Goal: Task Accomplishment & Management: Manage account settings

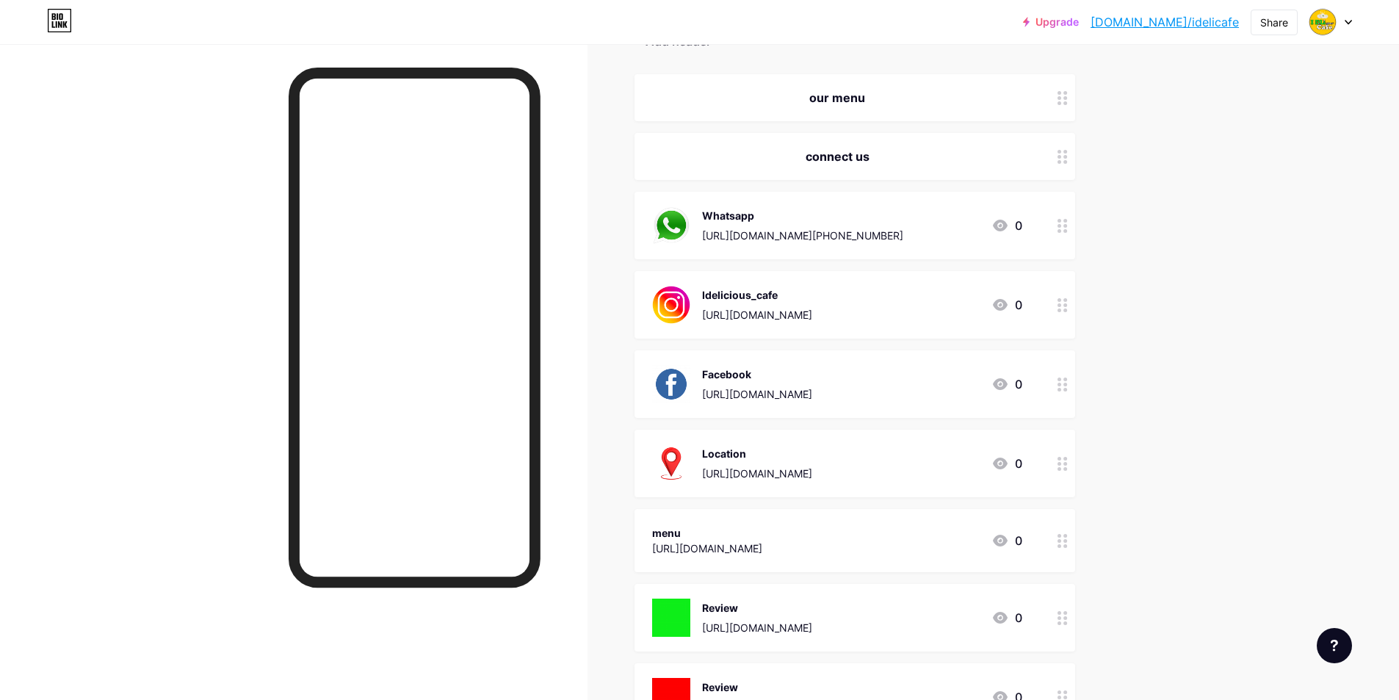
scroll to position [144, 0]
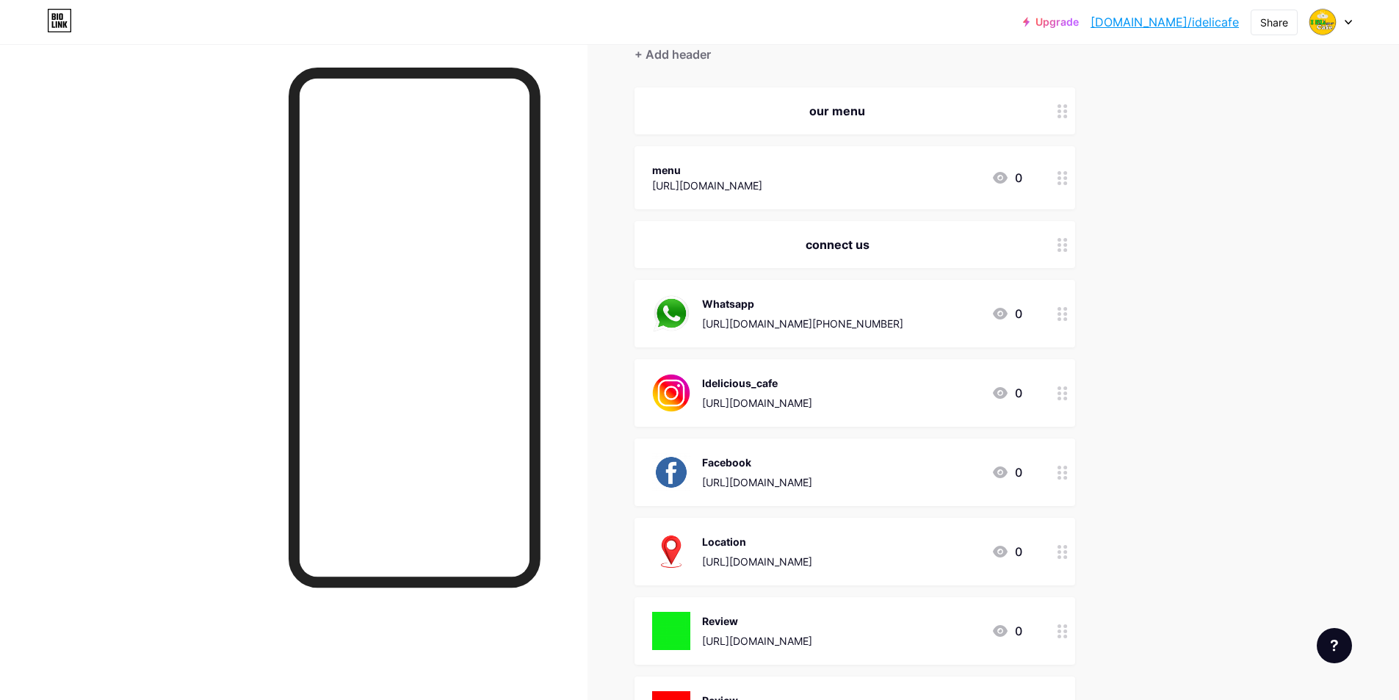
click at [1206, 180] on div "Upgrade [DOMAIN_NAME]/idelic... [DOMAIN_NAME]/idelicafe Share Switch accounts i…" at bounding box center [699, 425] width 1399 height 1138
click at [1087, 115] on div "Links Posts Design Subscribers NEW Stats Settings + ADD LINK + ADD EMBED + Add …" at bounding box center [568, 447] width 1137 height 1094
click at [634, 224] on div "Links Posts Design Subscribers NEW Stats Settings + ADD LINK + ADD EMBED + Add …" at bounding box center [568, 447] width 1137 height 1094
click at [1064, 179] on icon at bounding box center [1062, 178] width 10 height 14
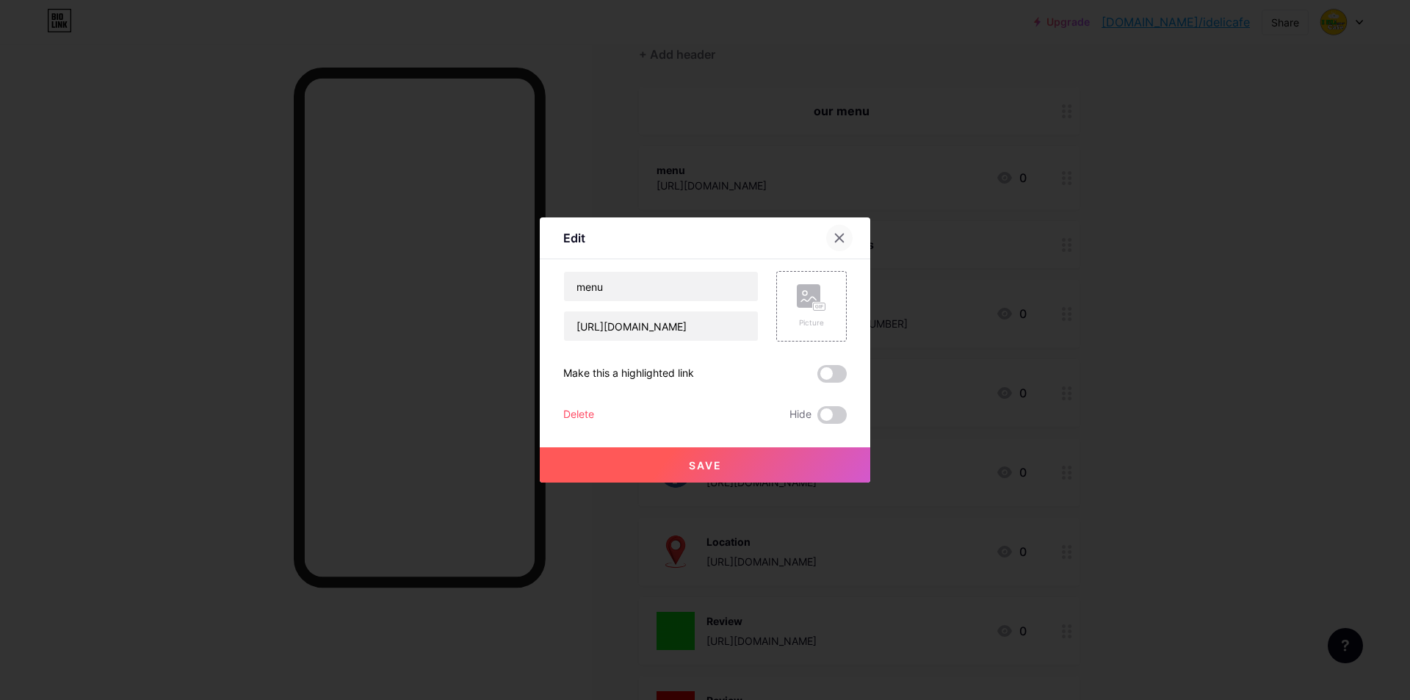
click at [826, 237] on div at bounding box center [839, 238] width 26 height 26
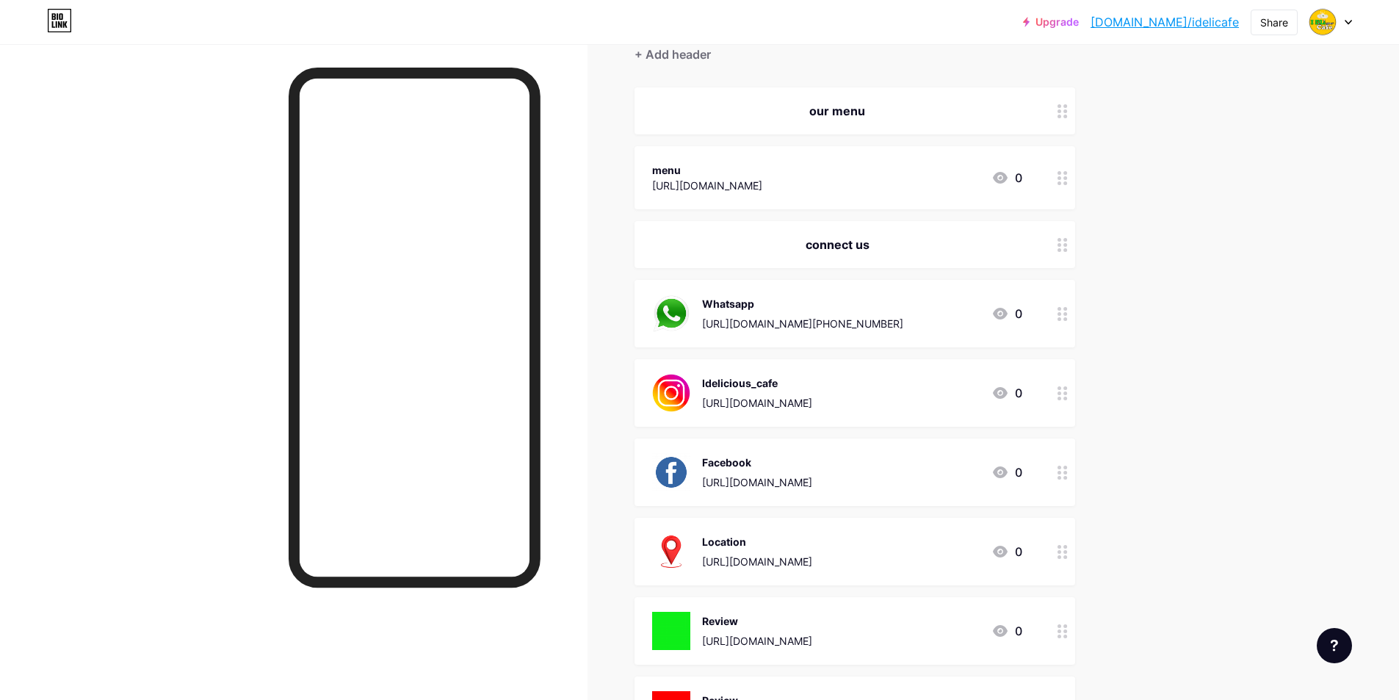
click at [1178, 236] on div "Upgrade [DOMAIN_NAME]/idelic... [DOMAIN_NAME]/idelicafe Share Switch accounts i…" at bounding box center [699, 425] width 1399 height 1138
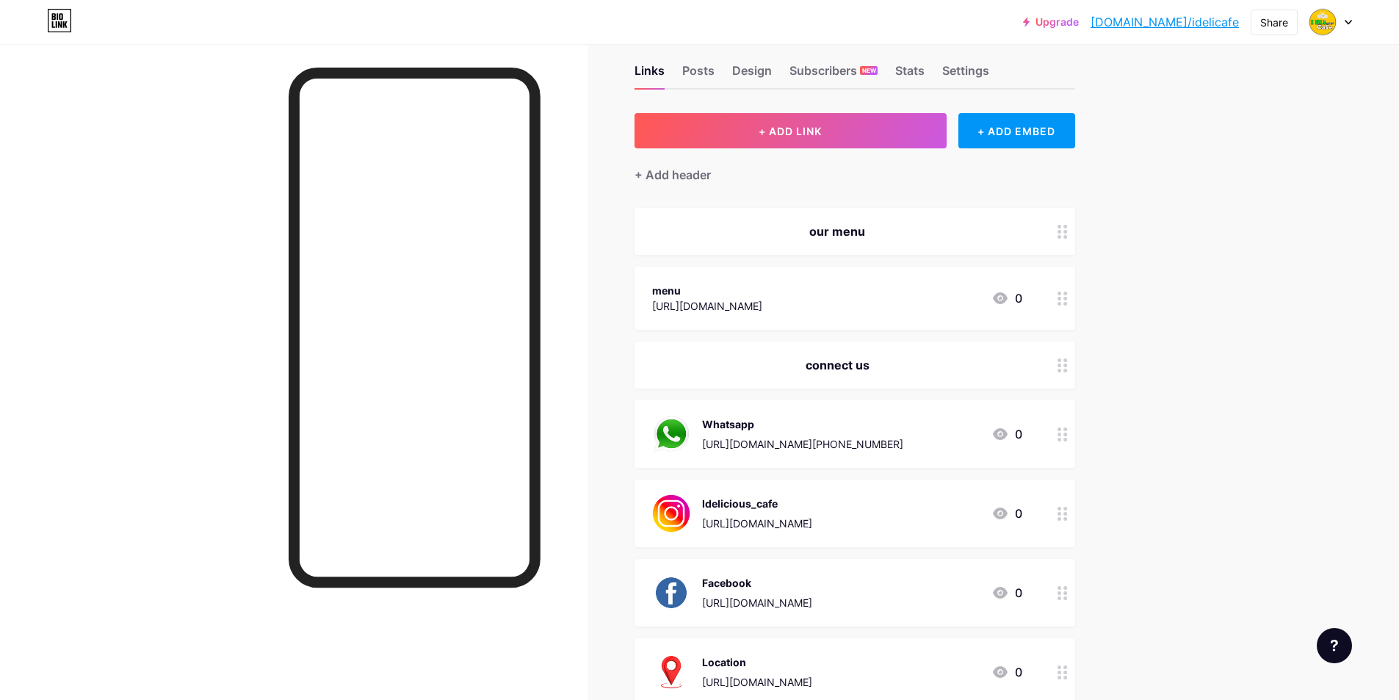
scroll to position [0, 0]
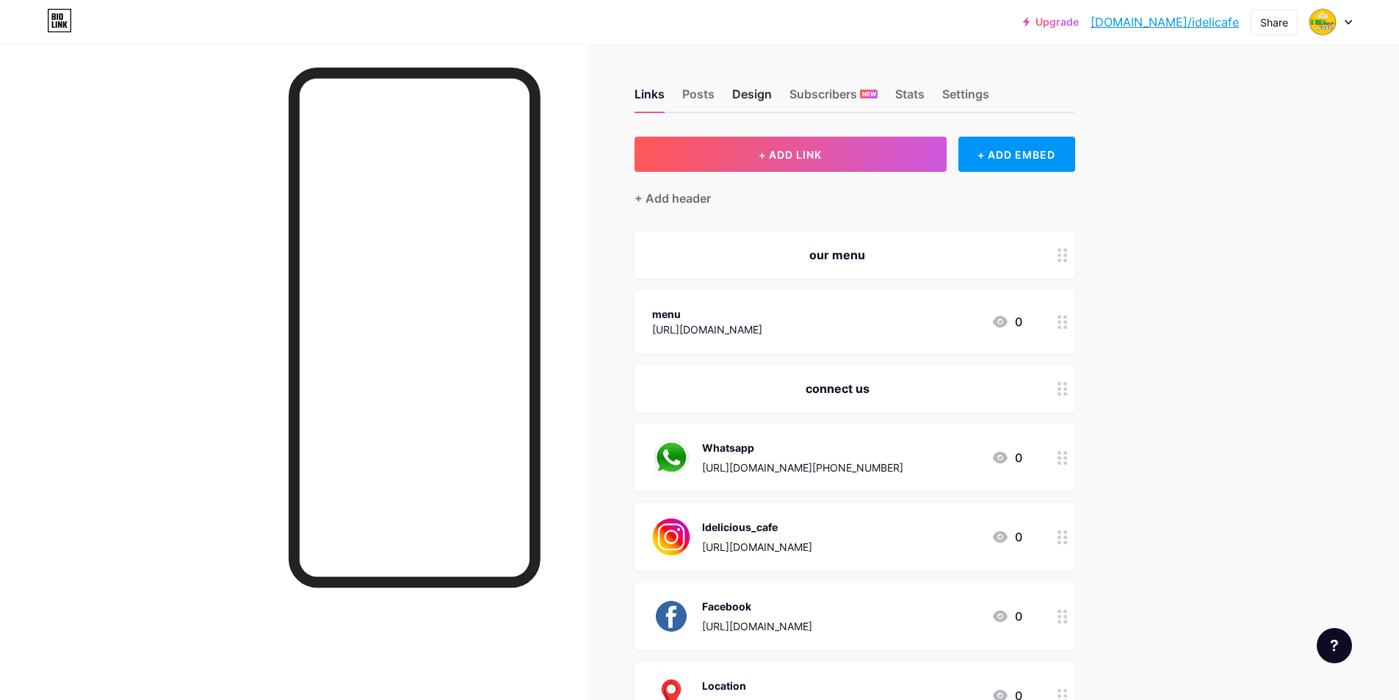
click at [742, 98] on div "Design" at bounding box center [752, 98] width 40 height 26
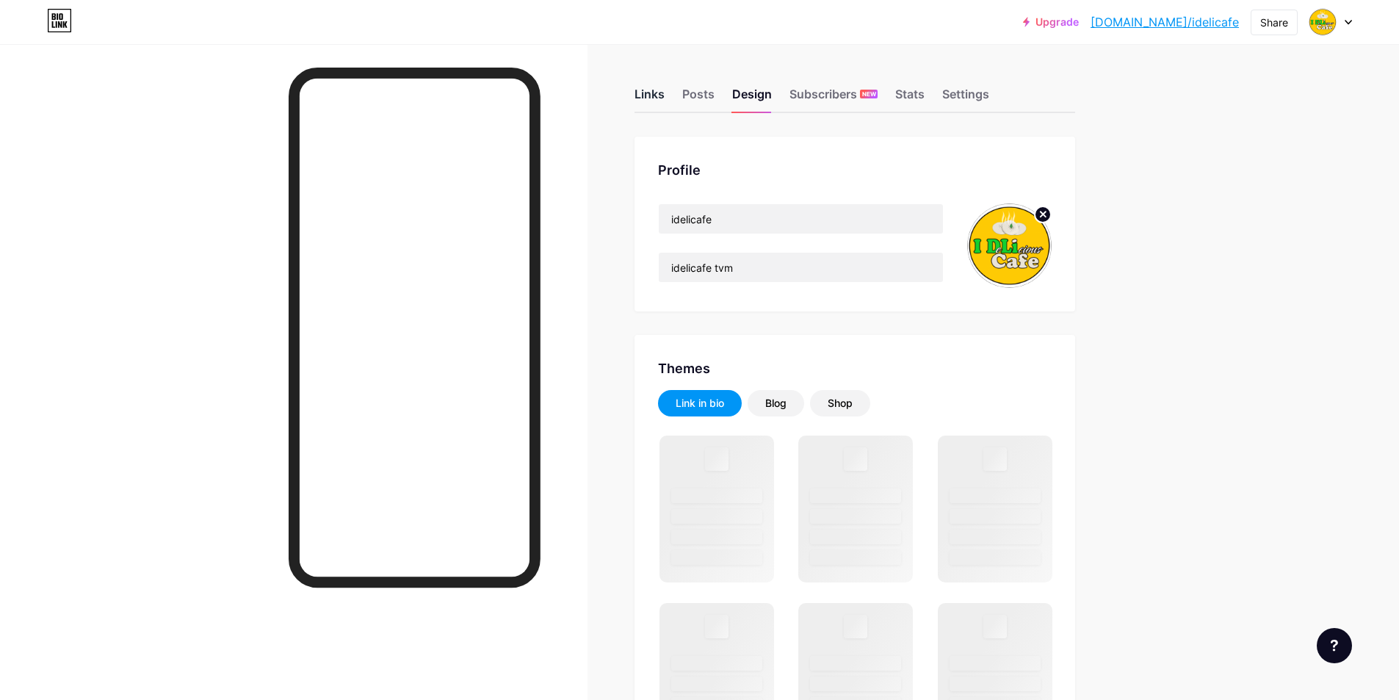
click at [665, 98] on div "Links" at bounding box center [649, 98] width 30 height 26
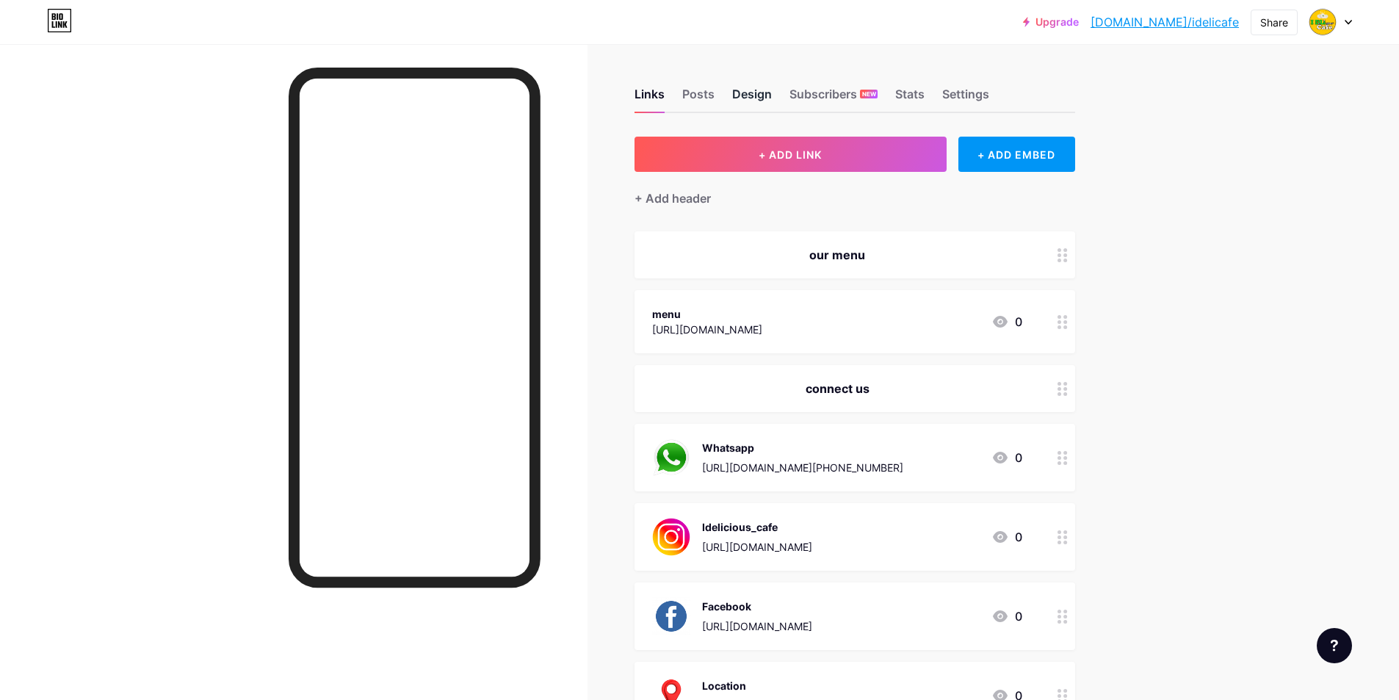
click at [752, 93] on div "Design" at bounding box center [752, 98] width 40 height 26
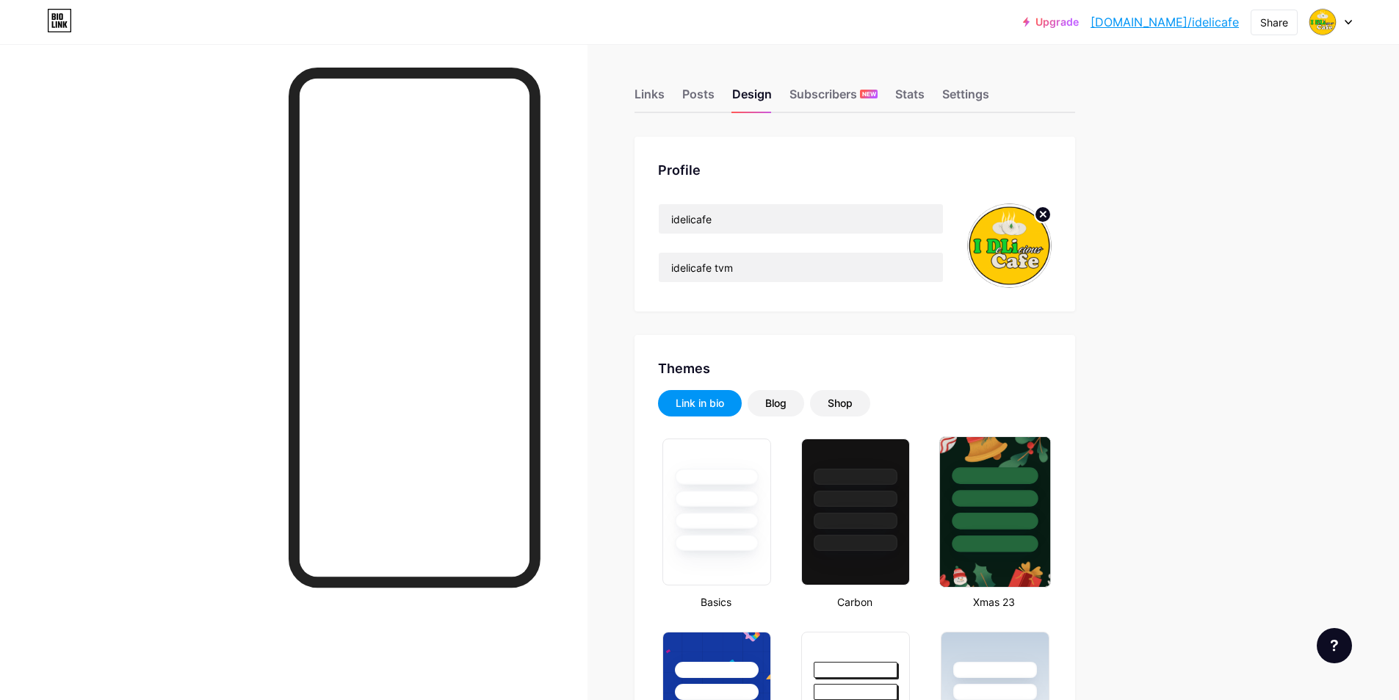
type input "#15d030"
type input "#feca04"
type input "#000000"
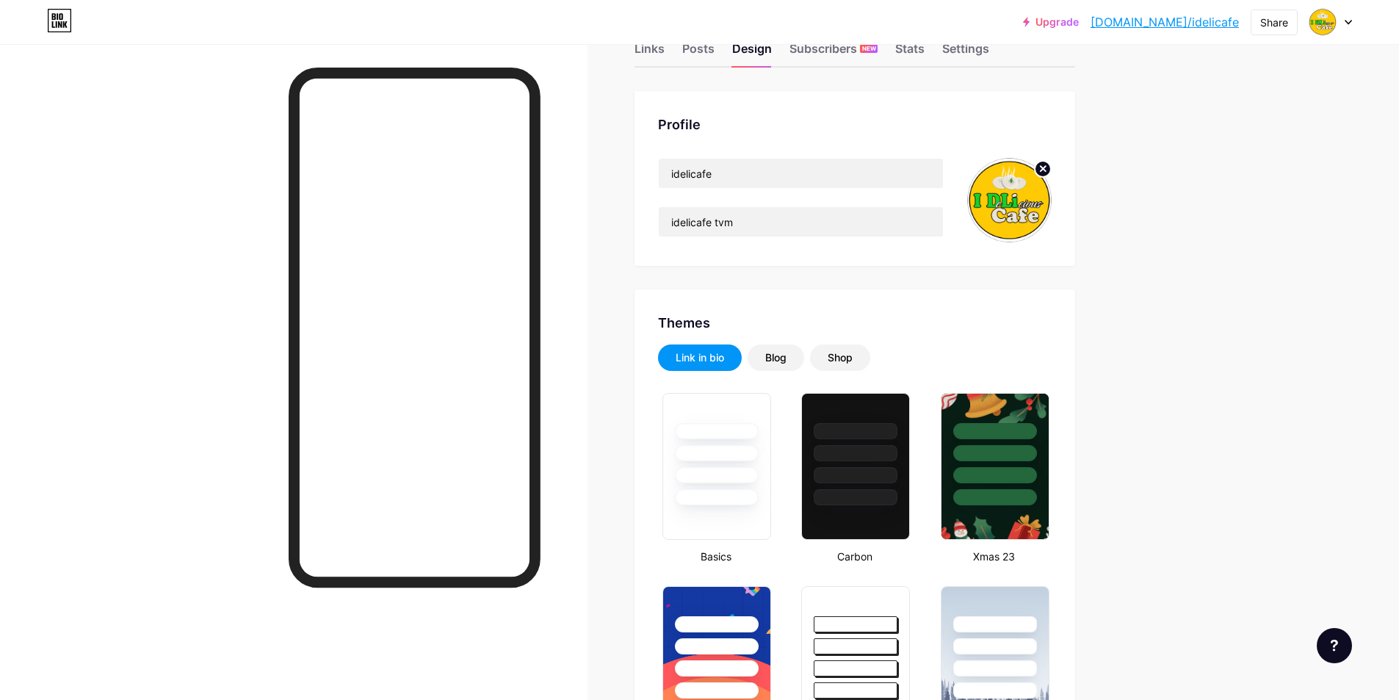
scroll to position [147, 0]
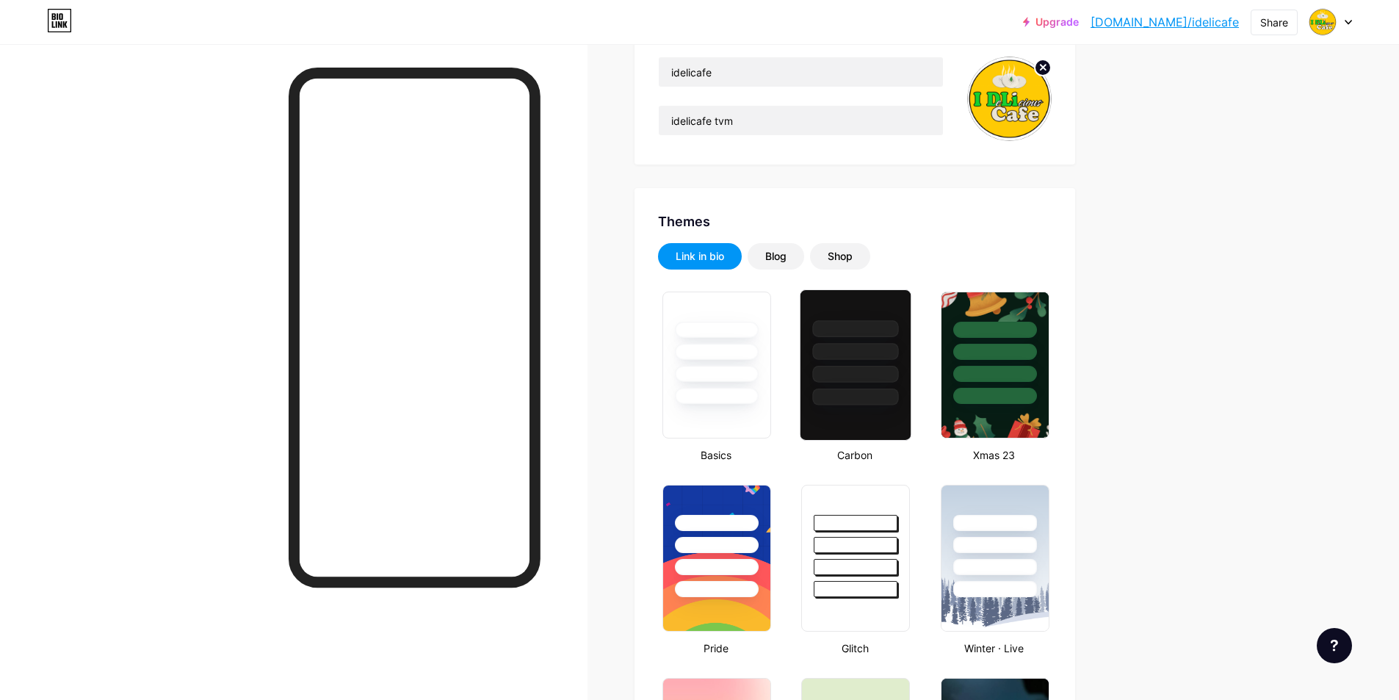
click at [856, 382] on div at bounding box center [856, 374] width 86 height 17
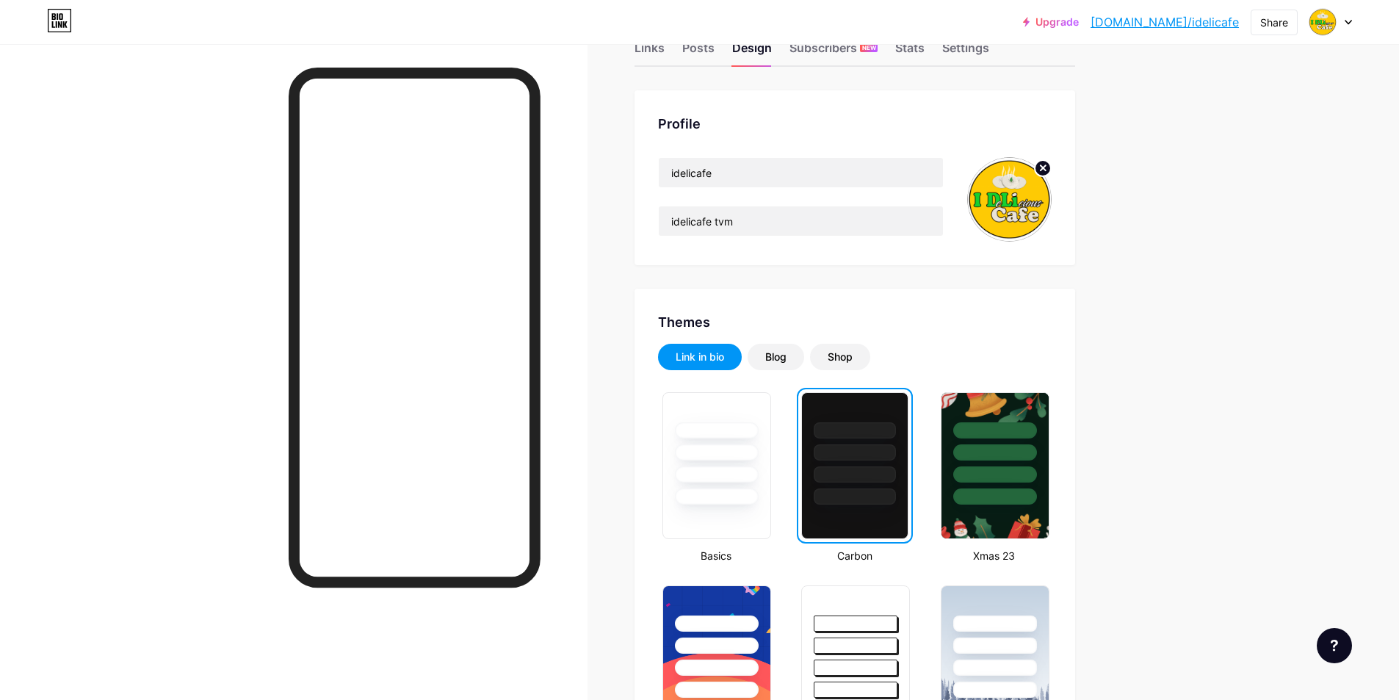
scroll to position [0, 0]
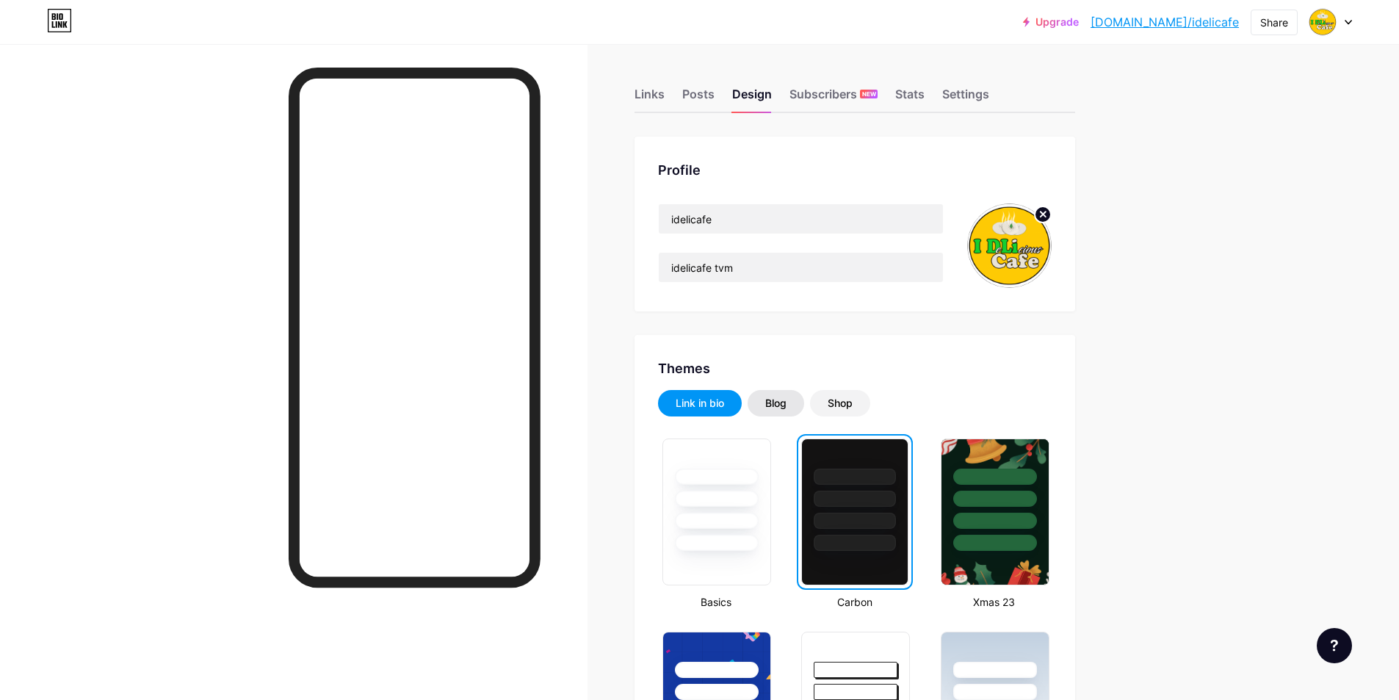
click at [786, 402] on div "Blog" at bounding box center [775, 403] width 21 height 15
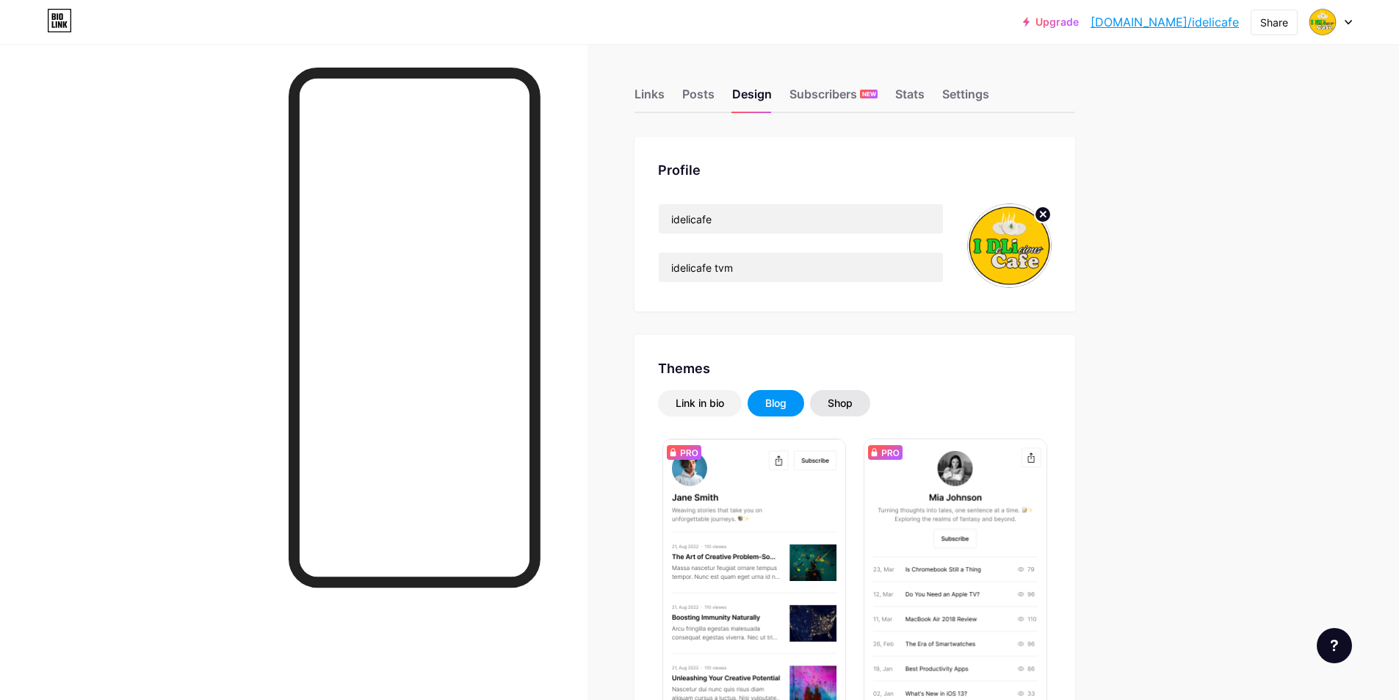
click at [841, 402] on div "Shop" at bounding box center [840, 403] width 25 height 15
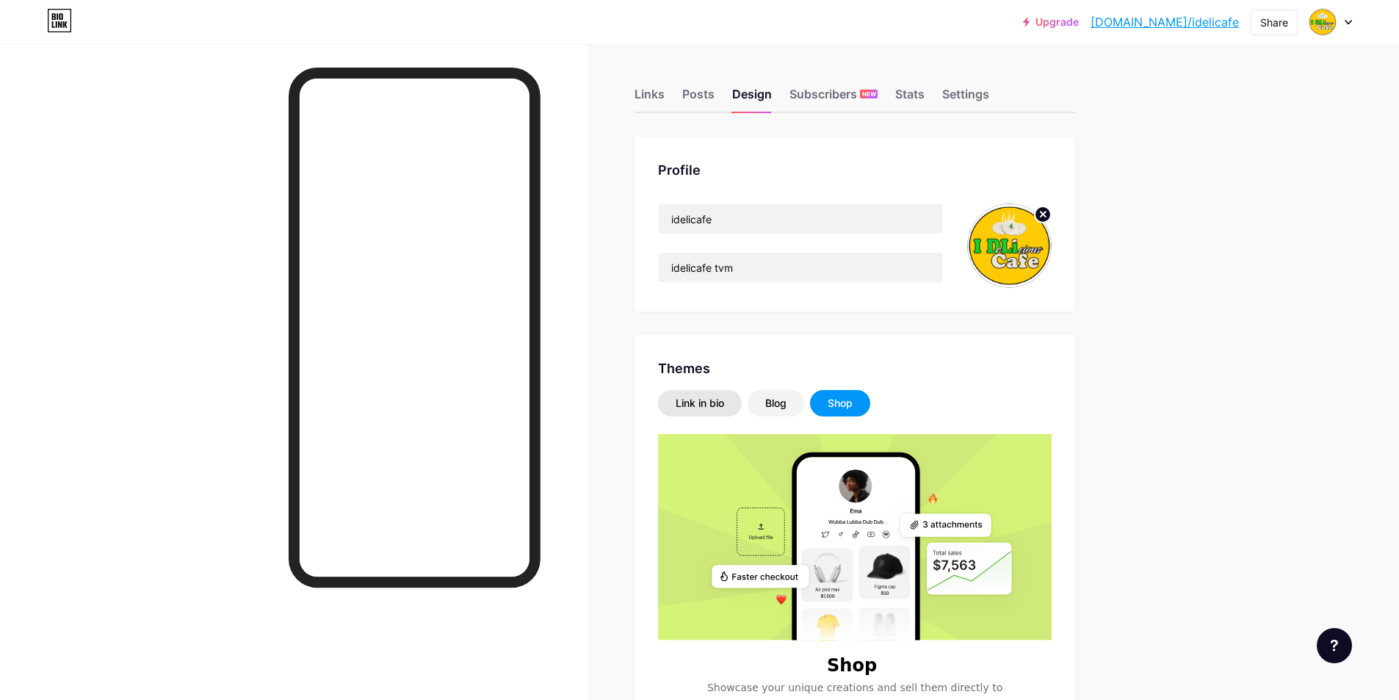
click at [696, 403] on div "Link in bio" at bounding box center [700, 403] width 48 height 15
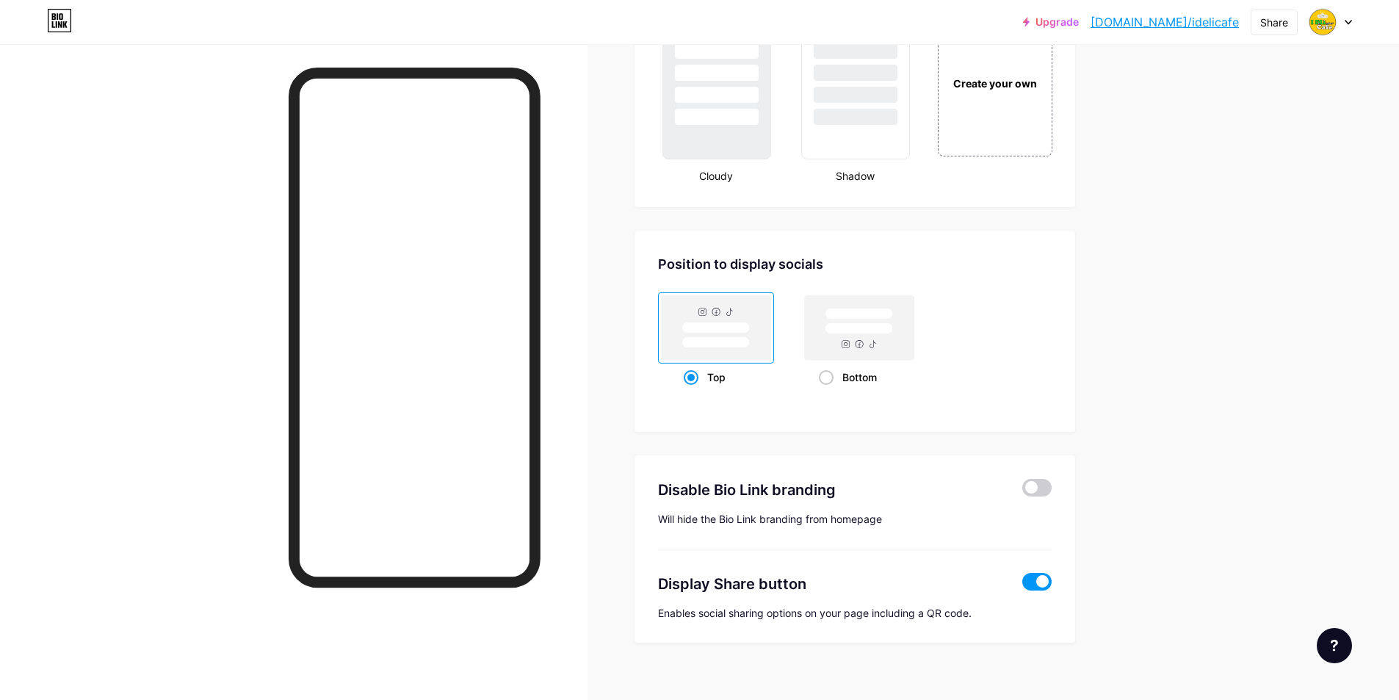
scroll to position [1795, 0]
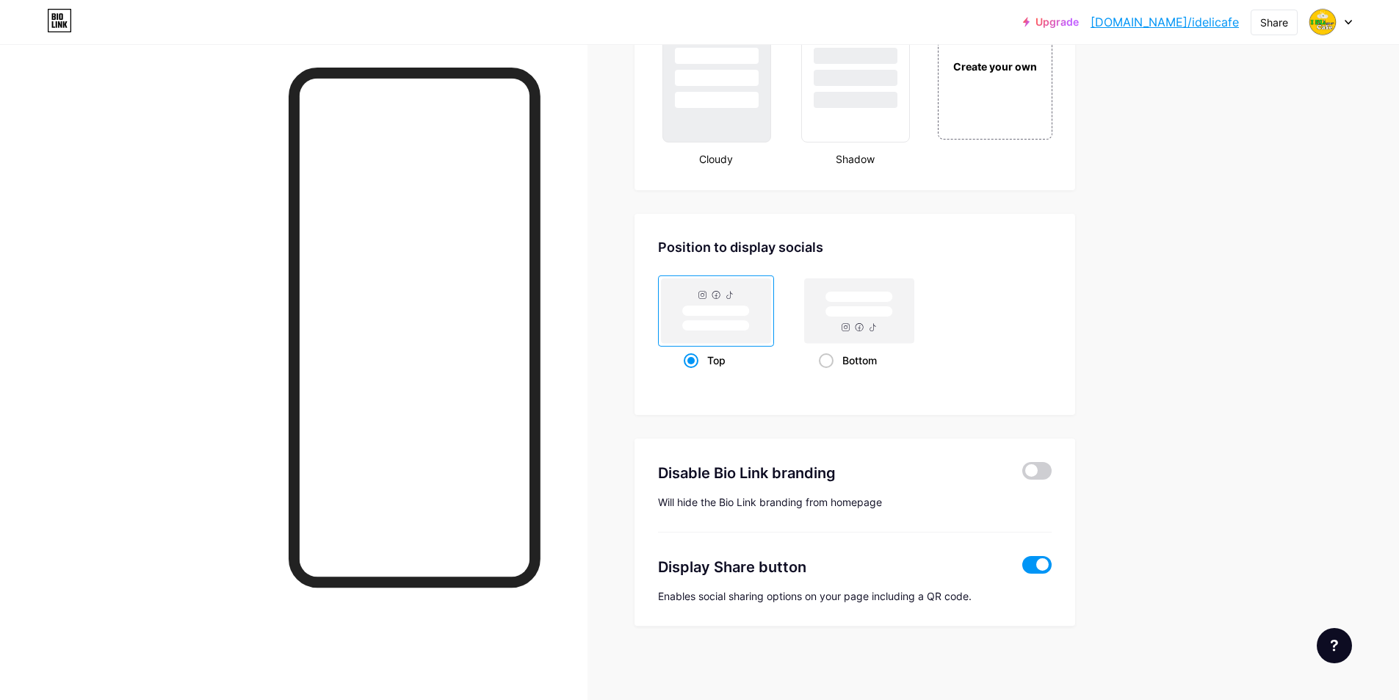
click at [587, 212] on div at bounding box center [293, 394] width 587 height 700
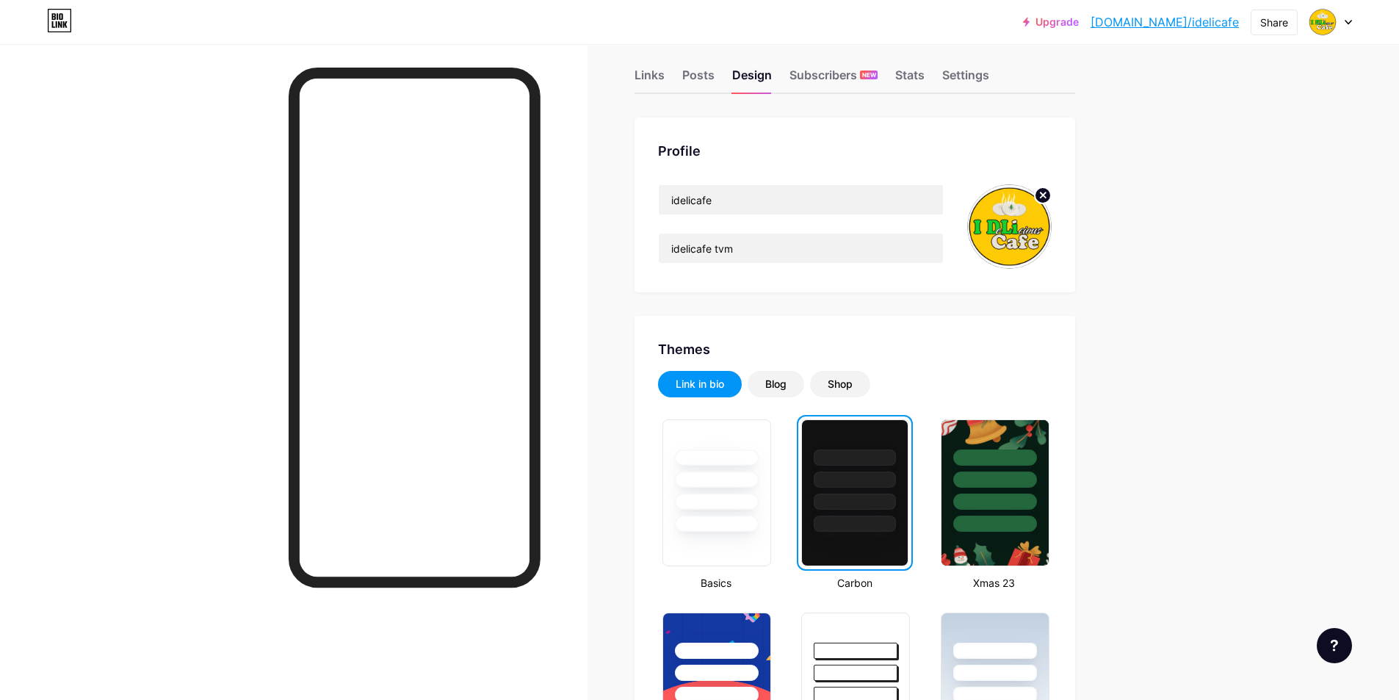
scroll to position [0, 0]
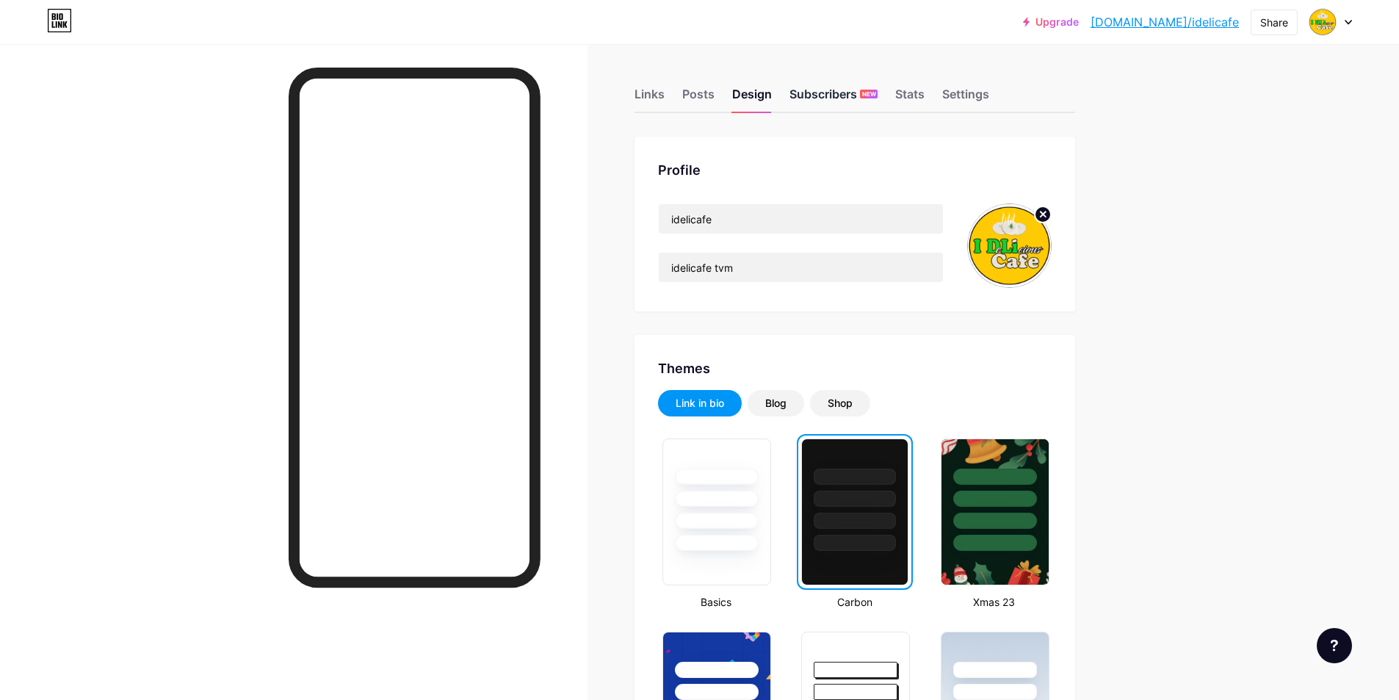
click at [830, 98] on div "Subscribers NEW" at bounding box center [833, 98] width 88 height 26
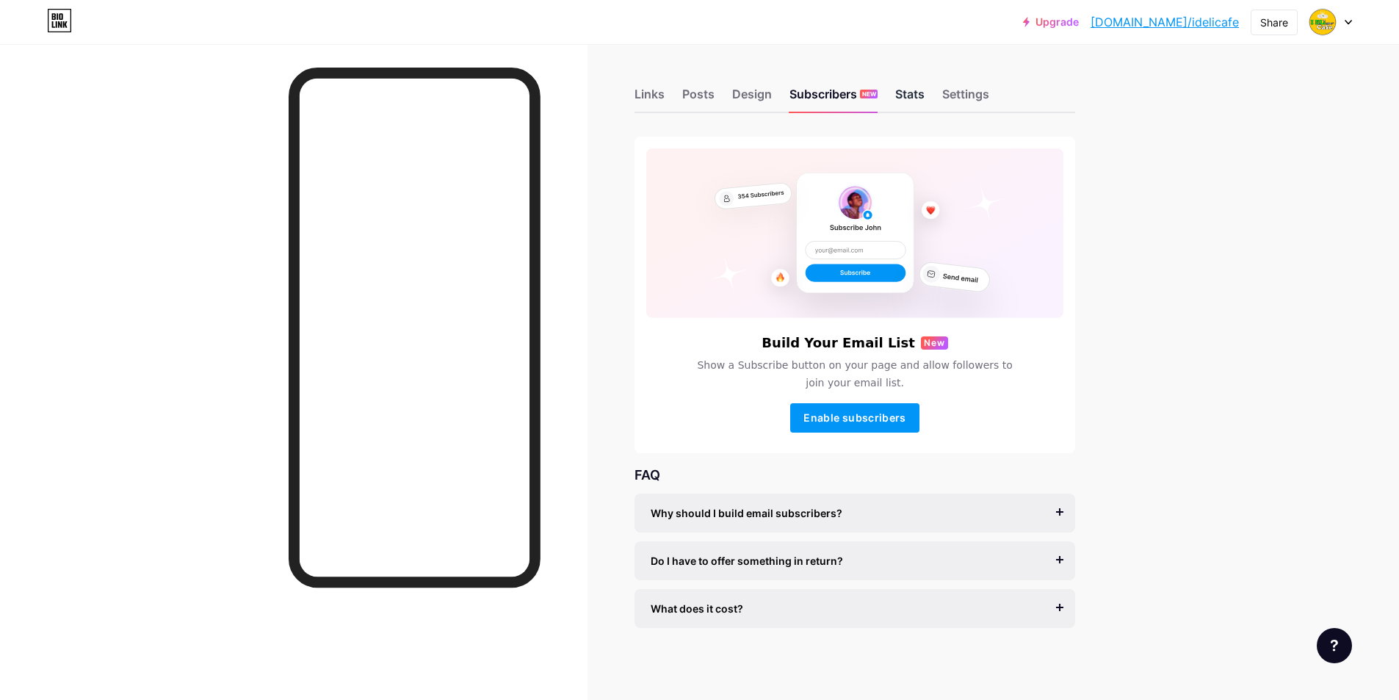
click at [908, 103] on div "Stats" at bounding box center [909, 98] width 29 height 26
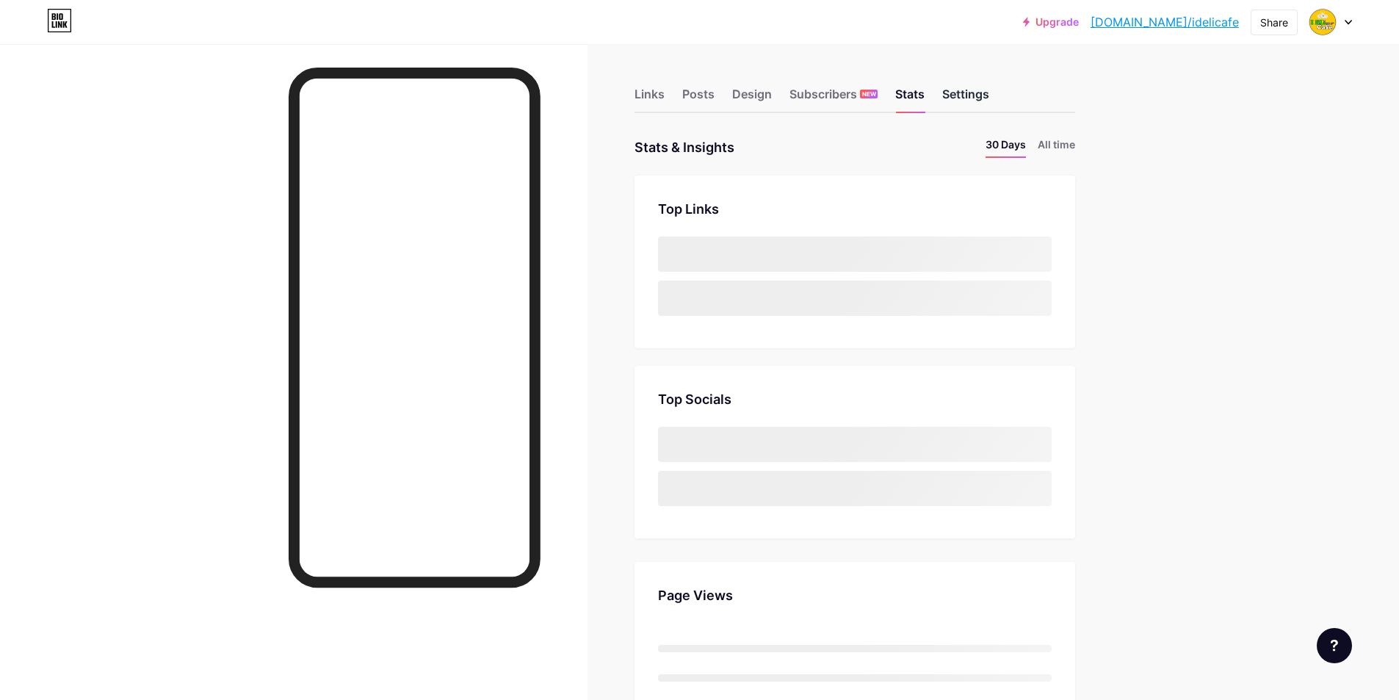
click at [980, 92] on div "Settings" at bounding box center [965, 98] width 47 height 26
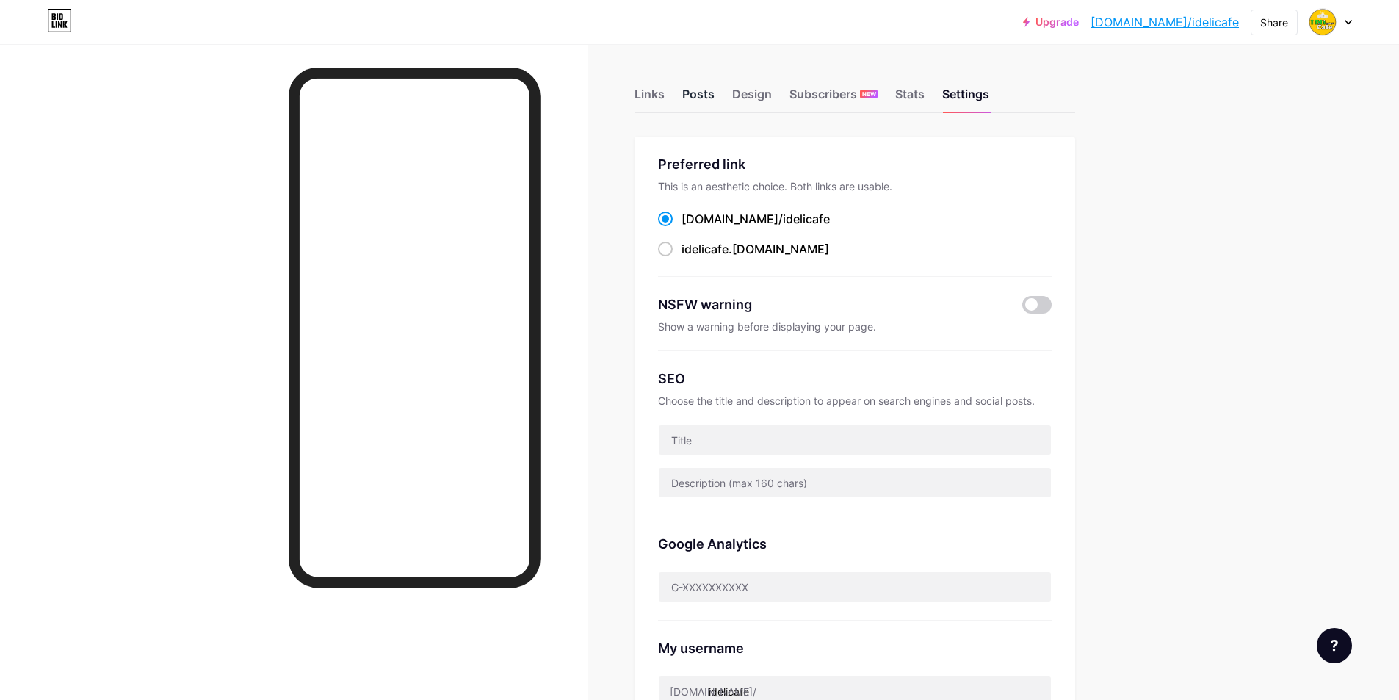
click at [692, 95] on div "Posts" at bounding box center [698, 98] width 32 height 26
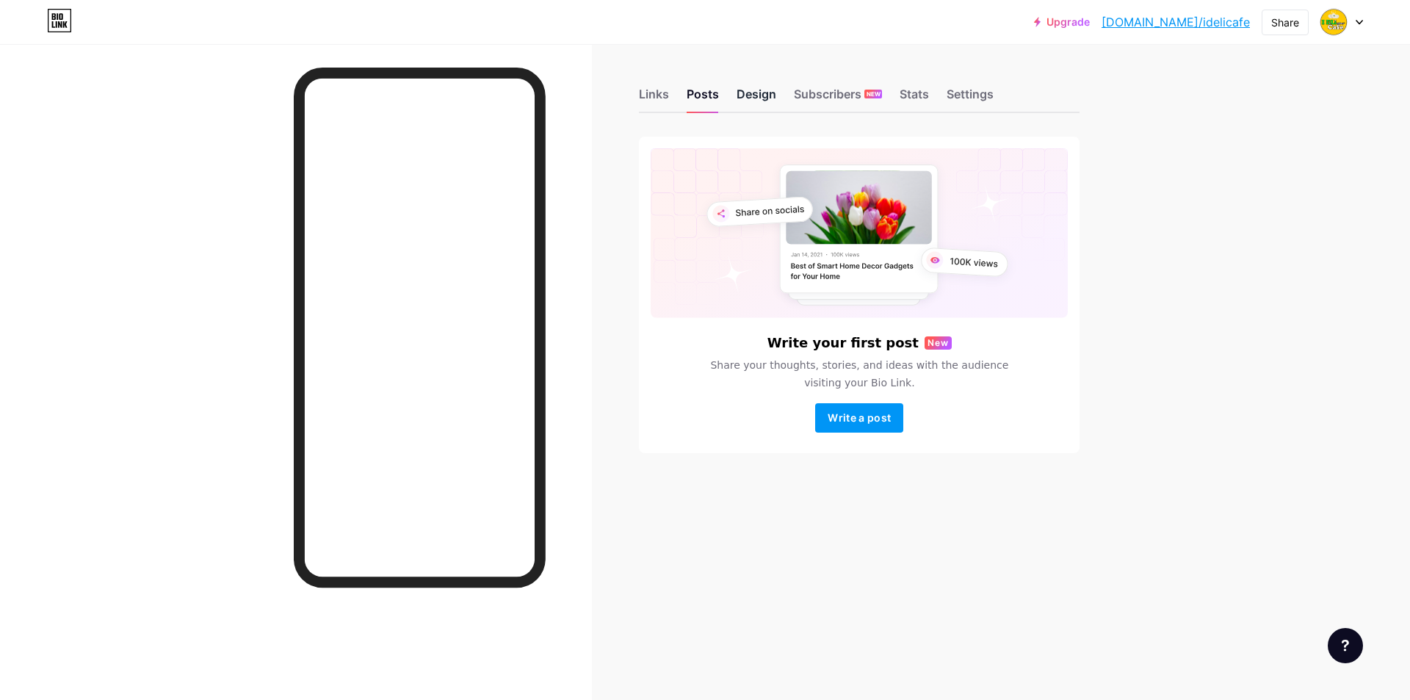
click at [747, 105] on div "Design" at bounding box center [756, 98] width 40 height 26
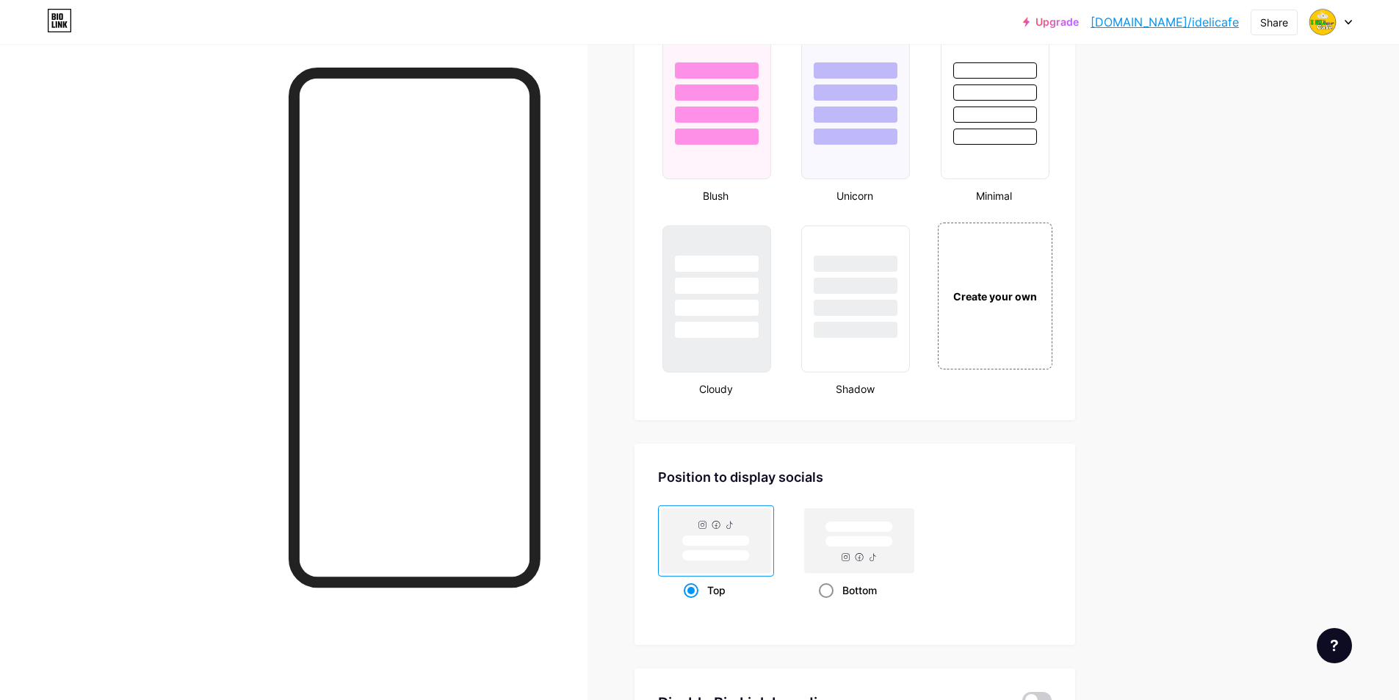
scroll to position [1501, 0]
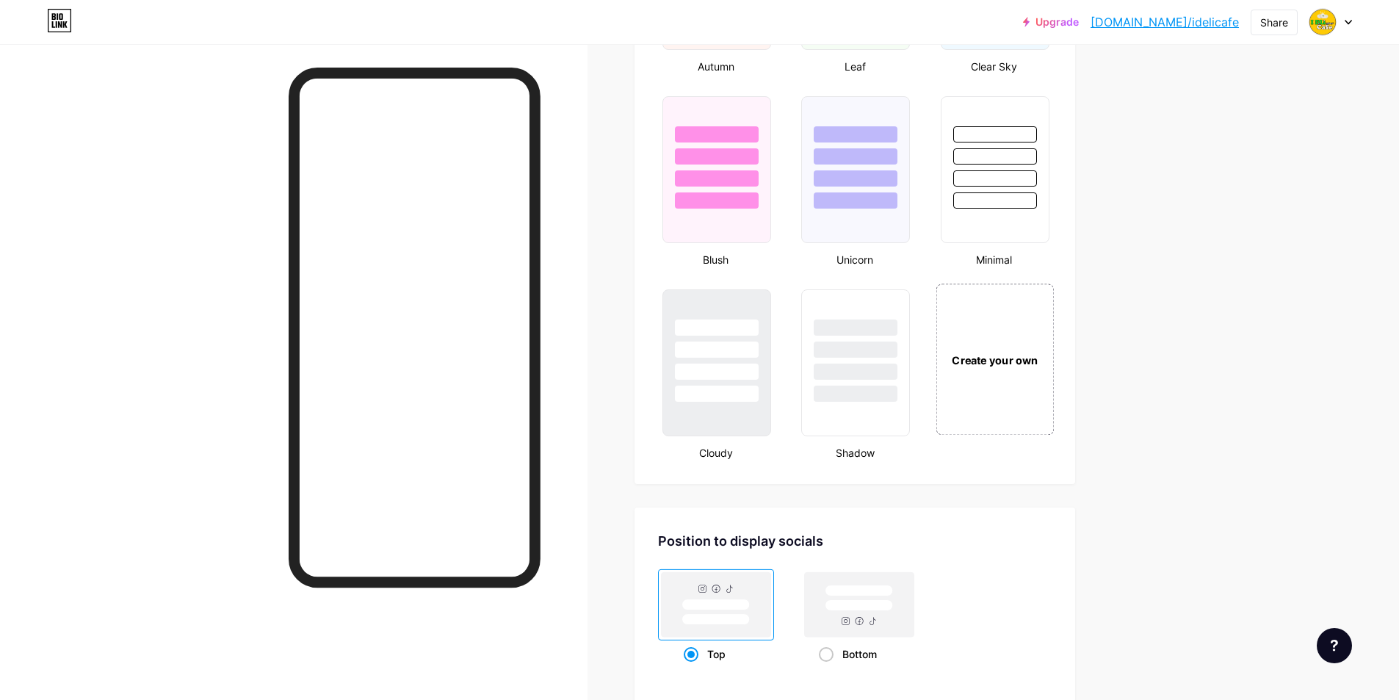
click at [993, 347] on div "Create your own" at bounding box center [994, 358] width 118 height 151
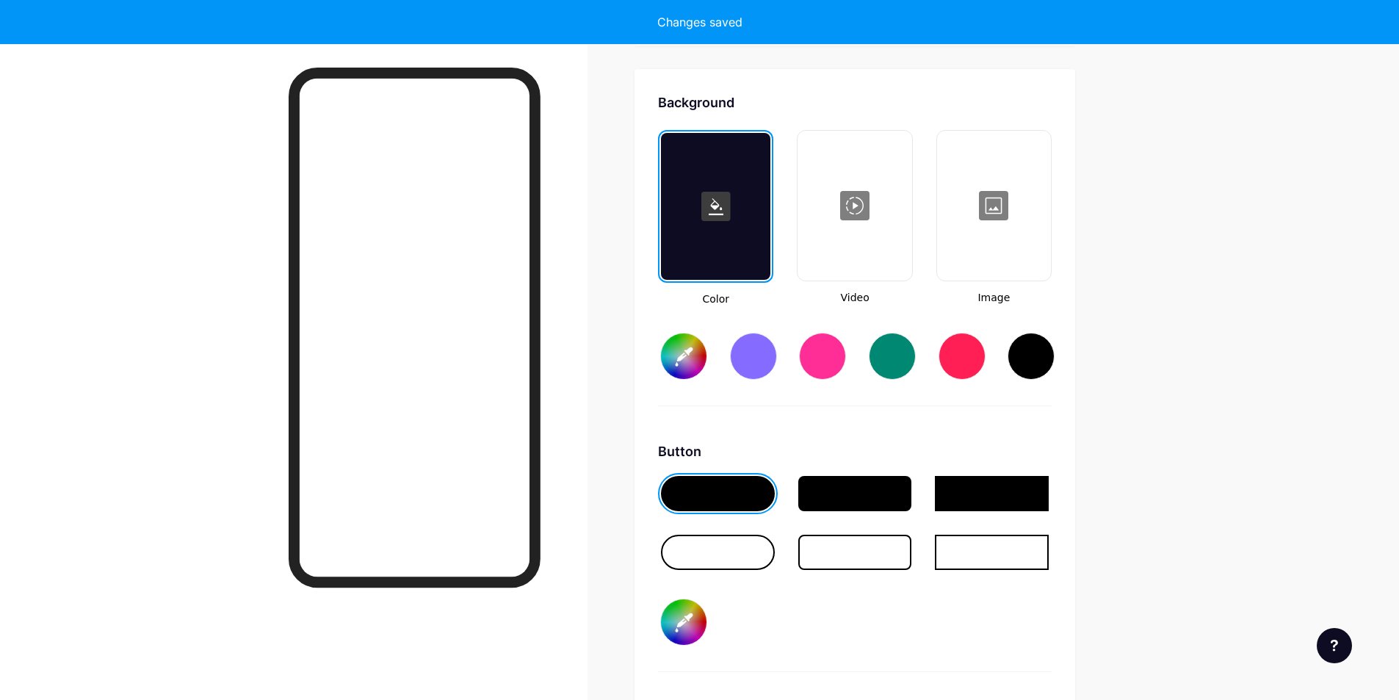
scroll to position [1949, 0]
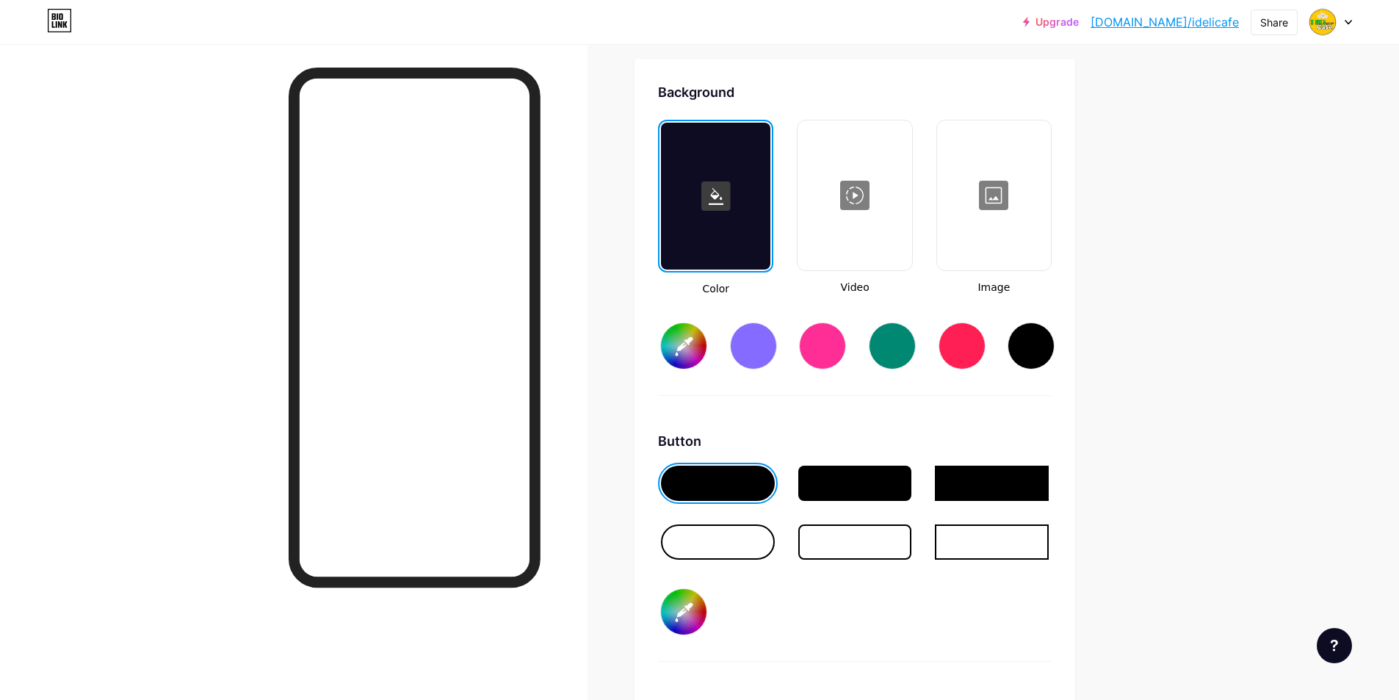
type input "#ffffff"
type input "#000000"
click at [684, 347] on input "#ffffff" at bounding box center [684, 346] width 46 height 46
click at [694, 343] on input "#15cd2f" at bounding box center [684, 346] width 46 height 46
click at [683, 342] on input "#15cd2f" at bounding box center [684, 346] width 46 height 46
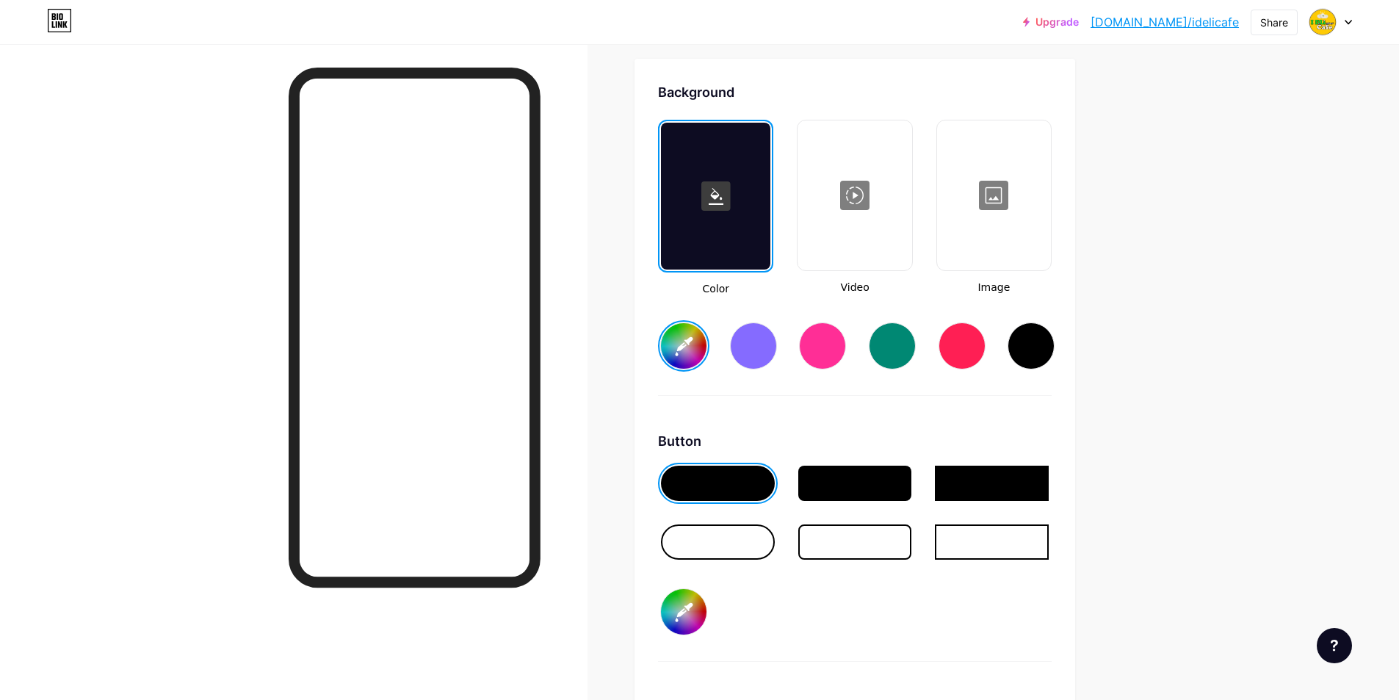
click at [894, 510] on div at bounding box center [855, 521] width 394 height 117
click at [689, 604] on input "#000000" at bounding box center [684, 612] width 46 height 46
type input "#feca04"
type input "#15d030"
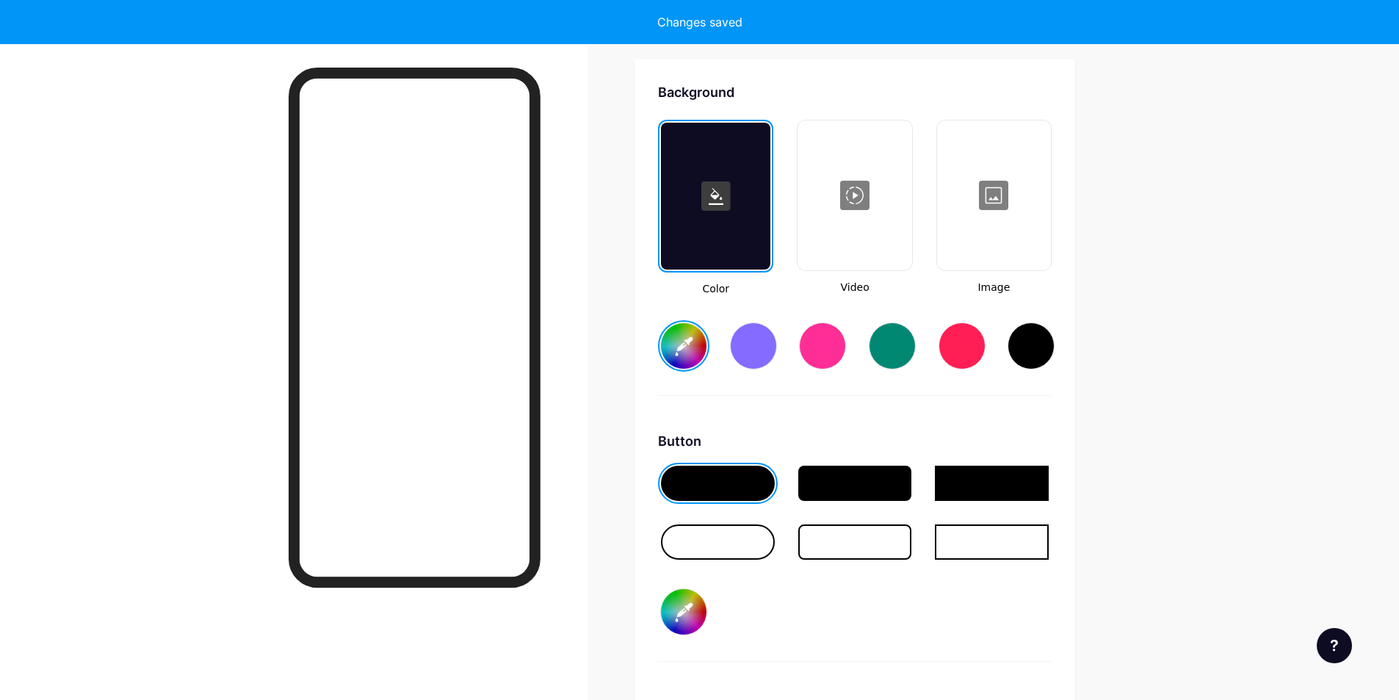
type input "#feca04"
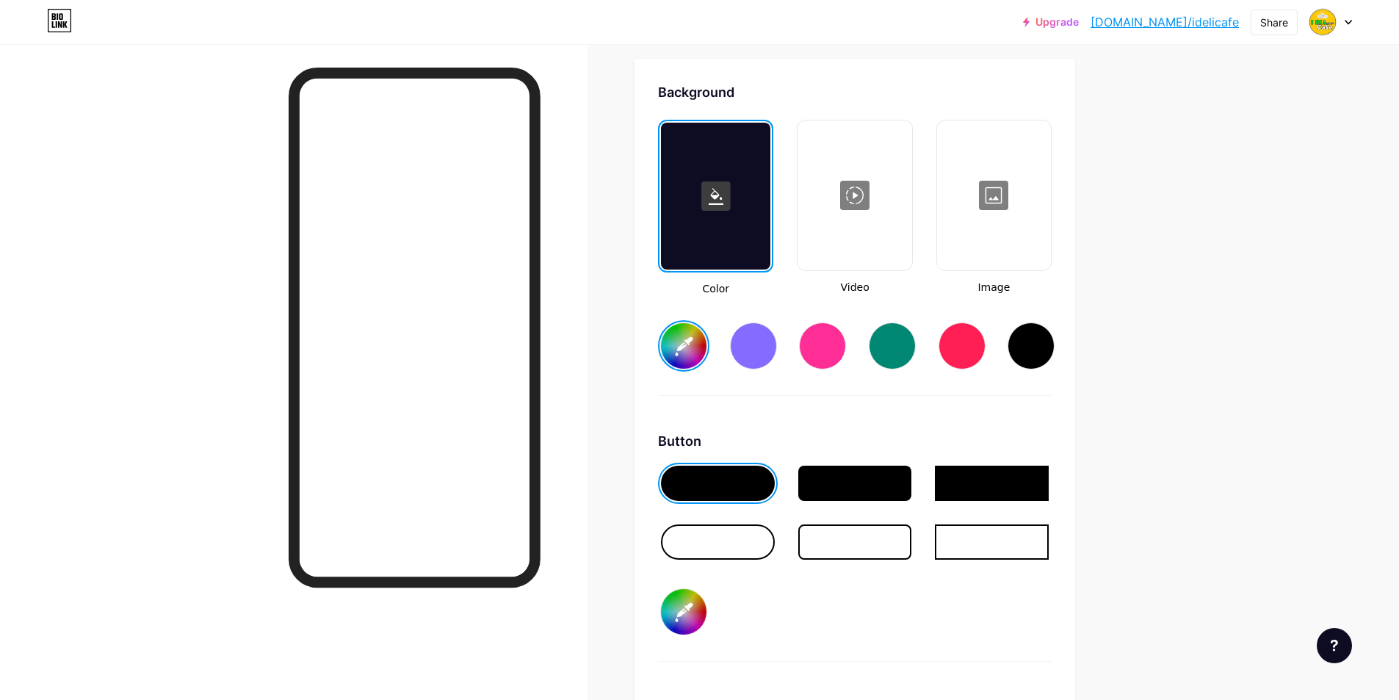
type input "#15d030"
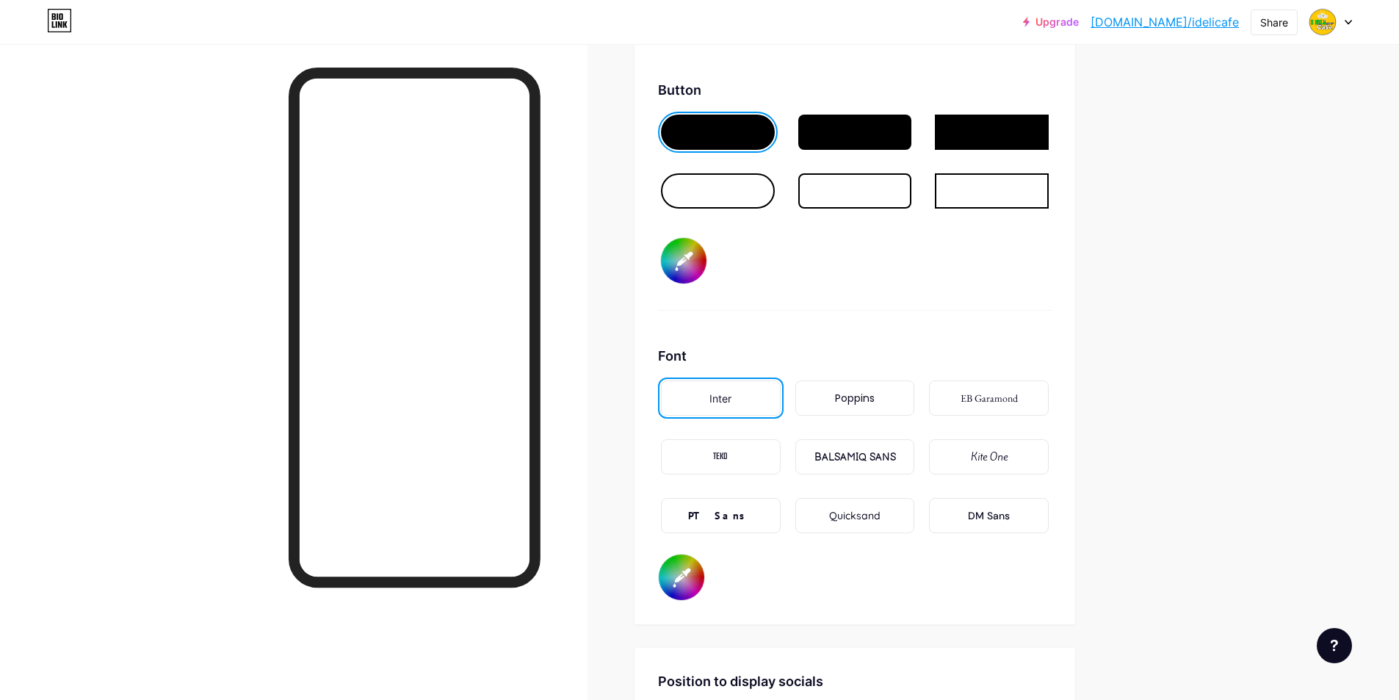
scroll to position [2317, 0]
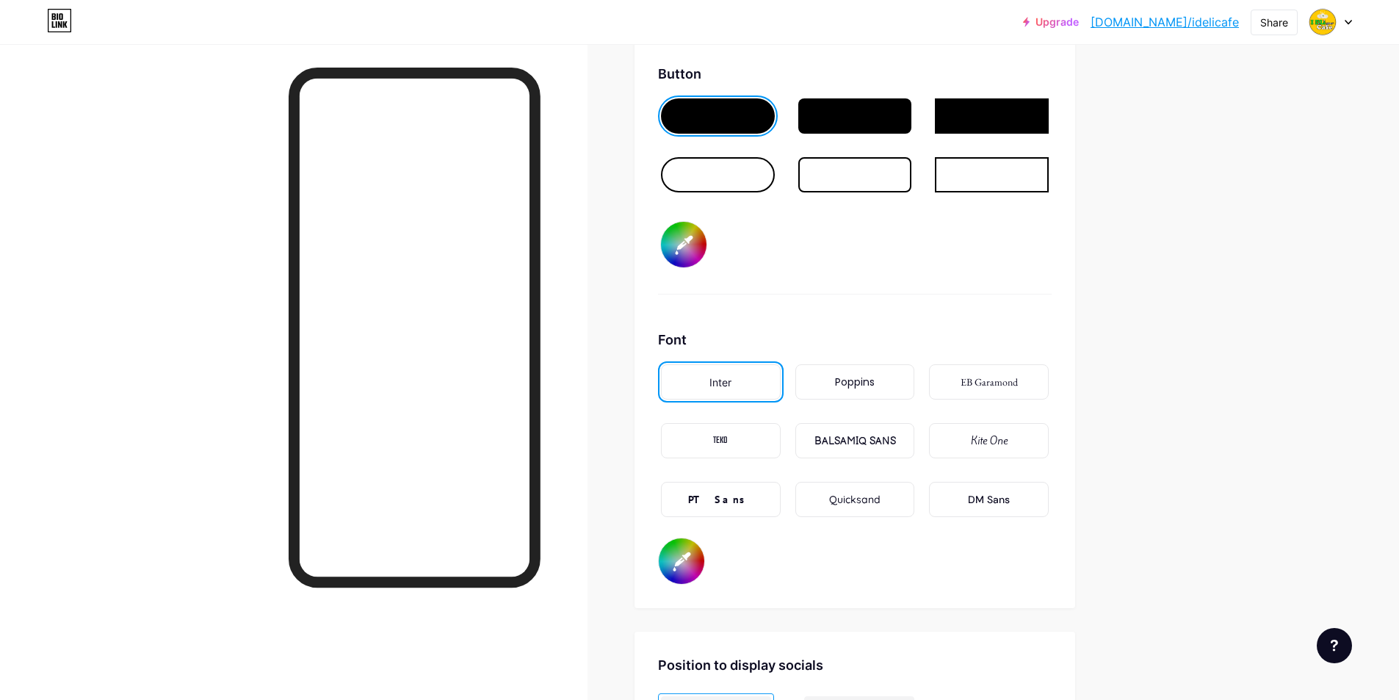
click at [852, 368] on div "Poppins" at bounding box center [855, 381] width 120 height 35
click at [868, 441] on div "BALSAMIQ SANS" at bounding box center [855, 440] width 82 height 15
click at [734, 503] on div "PT Sans" at bounding box center [720, 499] width 65 height 15
click at [684, 560] on input "#000000" at bounding box center [682, 561] width 46 height 46
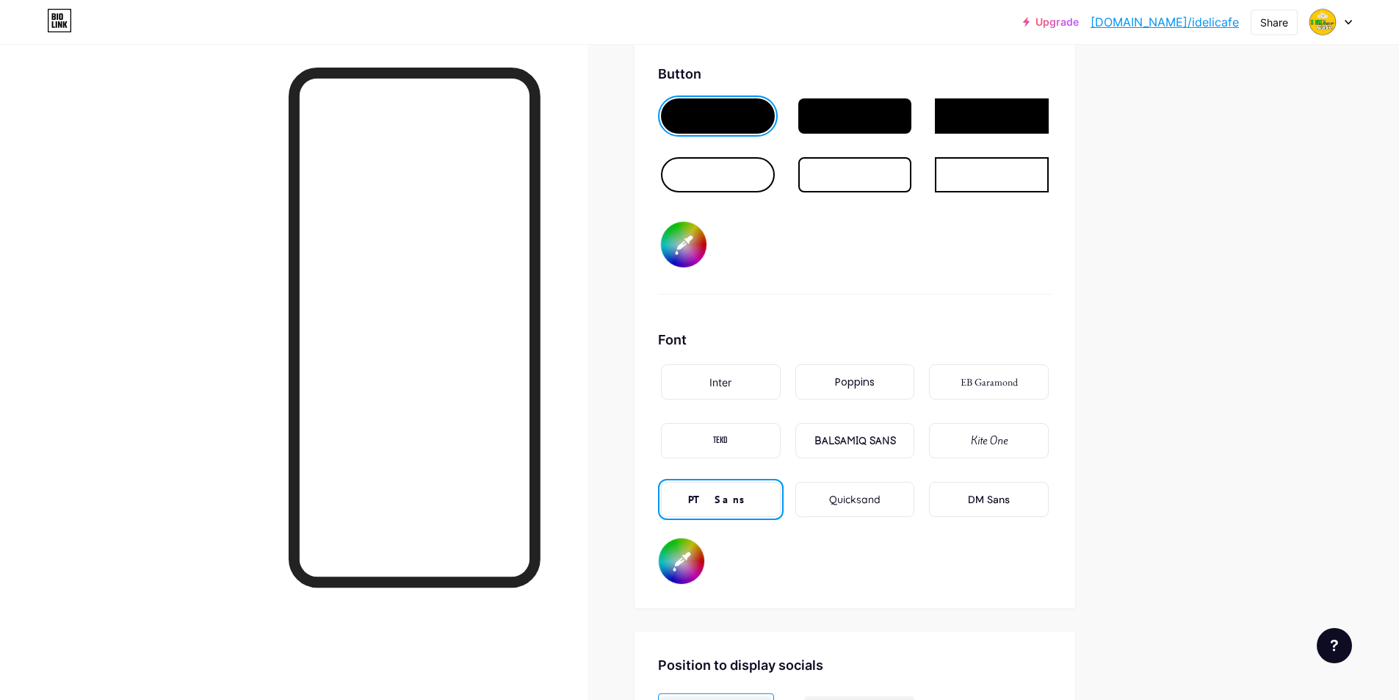
type input "#feca04"
type input "#705151"
type input "#feca04"
type input "#735454"
type input "#feca04"
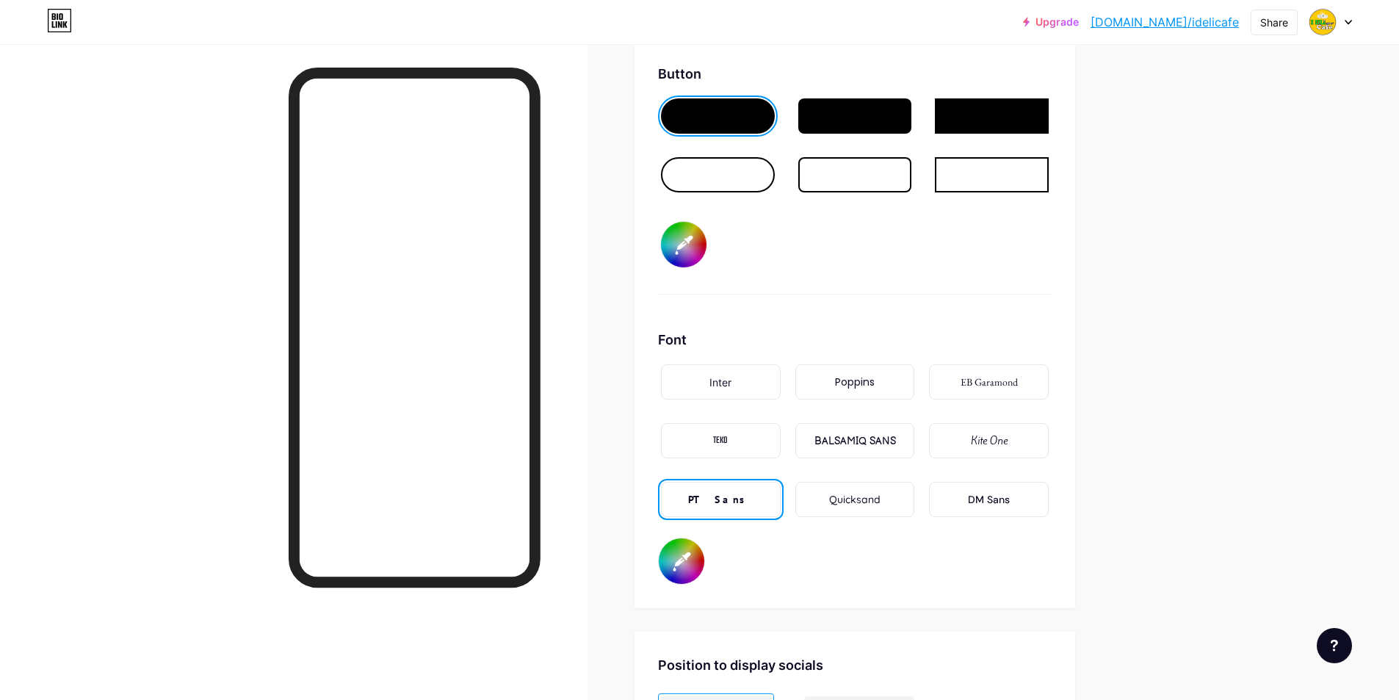
type input "#755757"
type input "#feca04"
type input "#785959"
type input "#feca04"
type input "#7a5c5c"
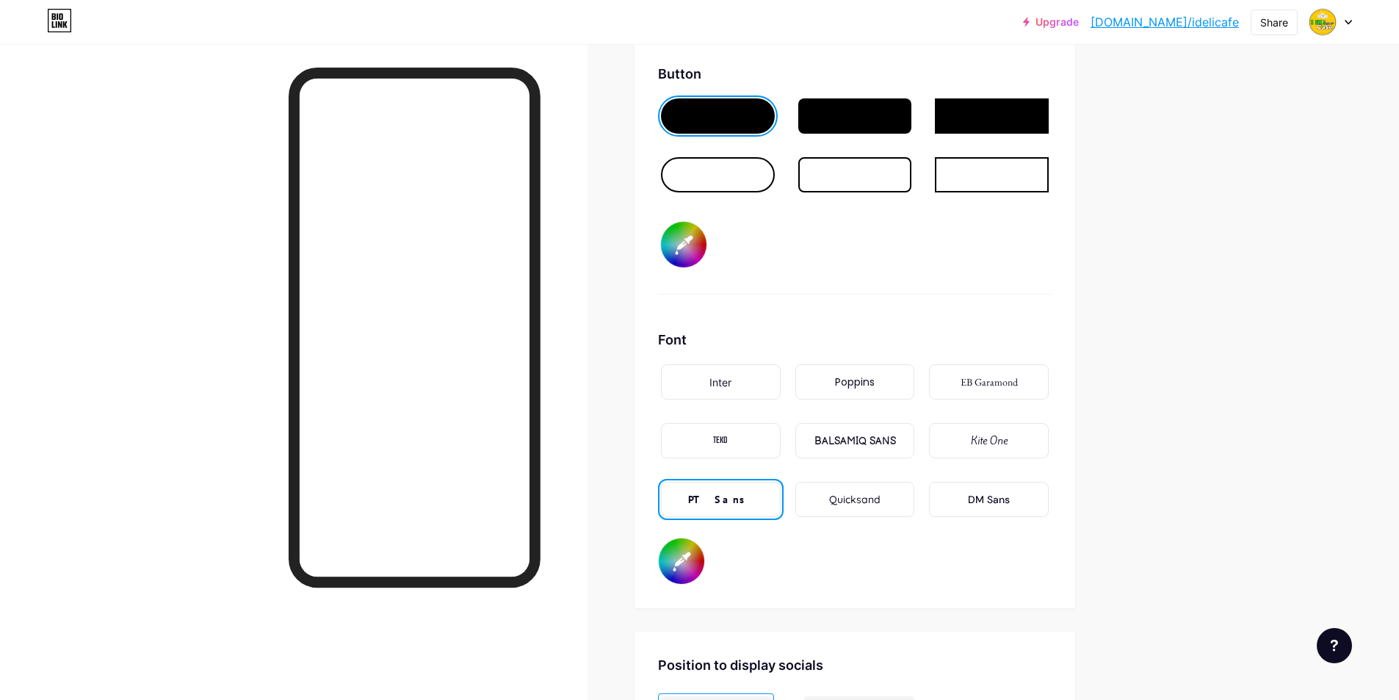
type input "#feca04"
type input "#806060"
type input "#feca04"
type input "#836363"
type input "#feca04"
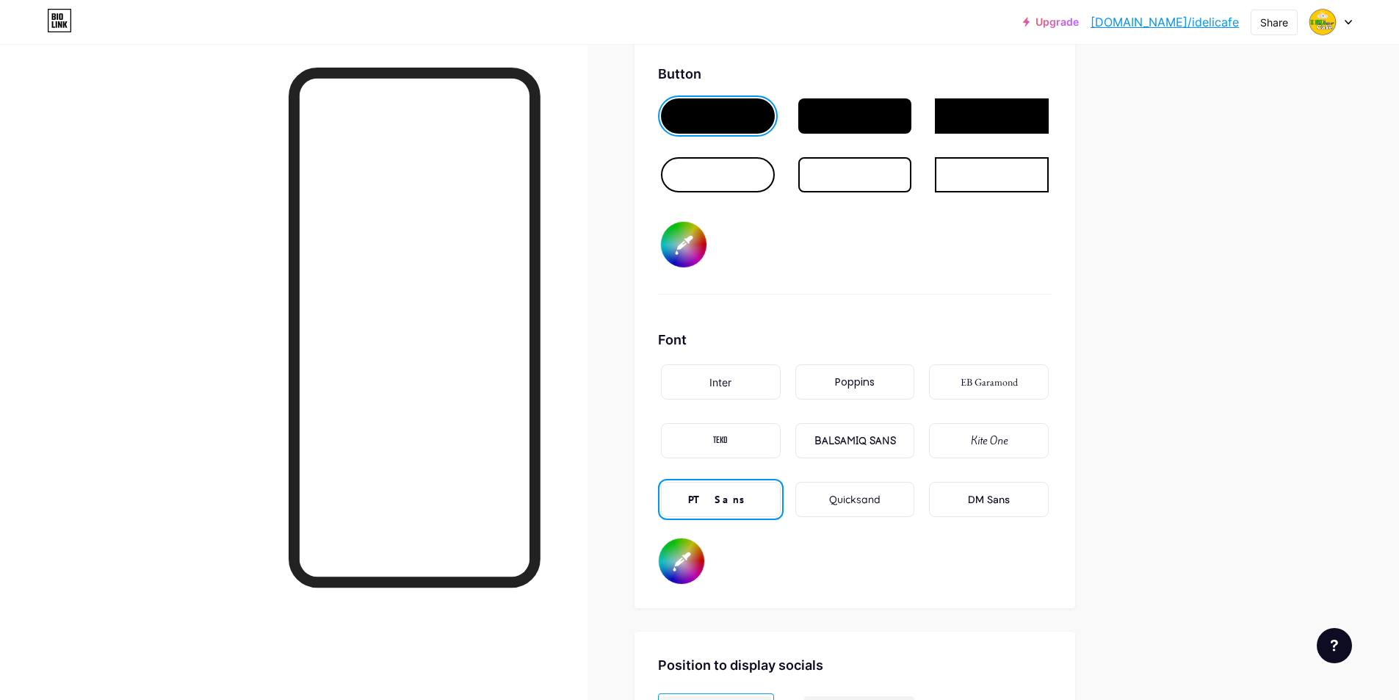
type input "#856666"
type input "#feca04"
type input "#876868"
type input "#feca04"
type input "#8f7070"
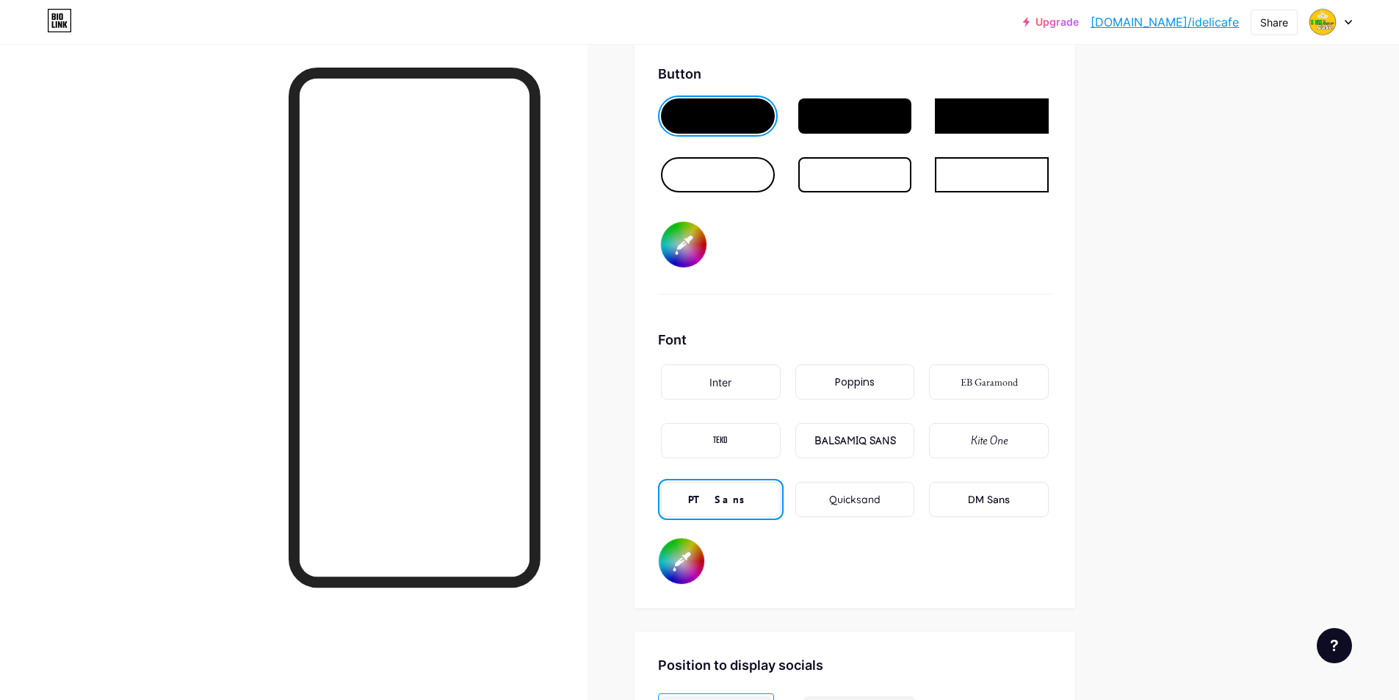
type input "#feca04"
type input "#917373"
type input "#feca04"
type input "#937676"
type input "#feca04"
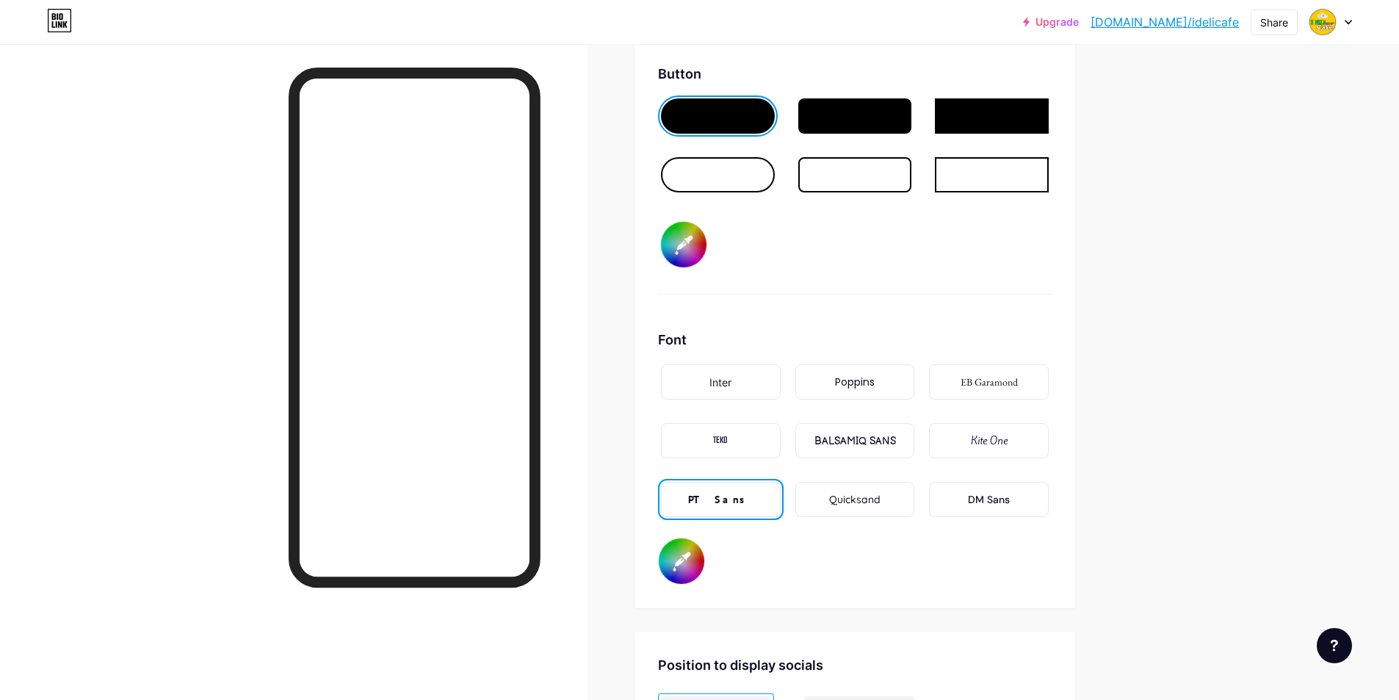
type input "#9b7d7d"
type input "#feca04"
type input "#a08383"
type input "#feca04"
type input "#a58888"
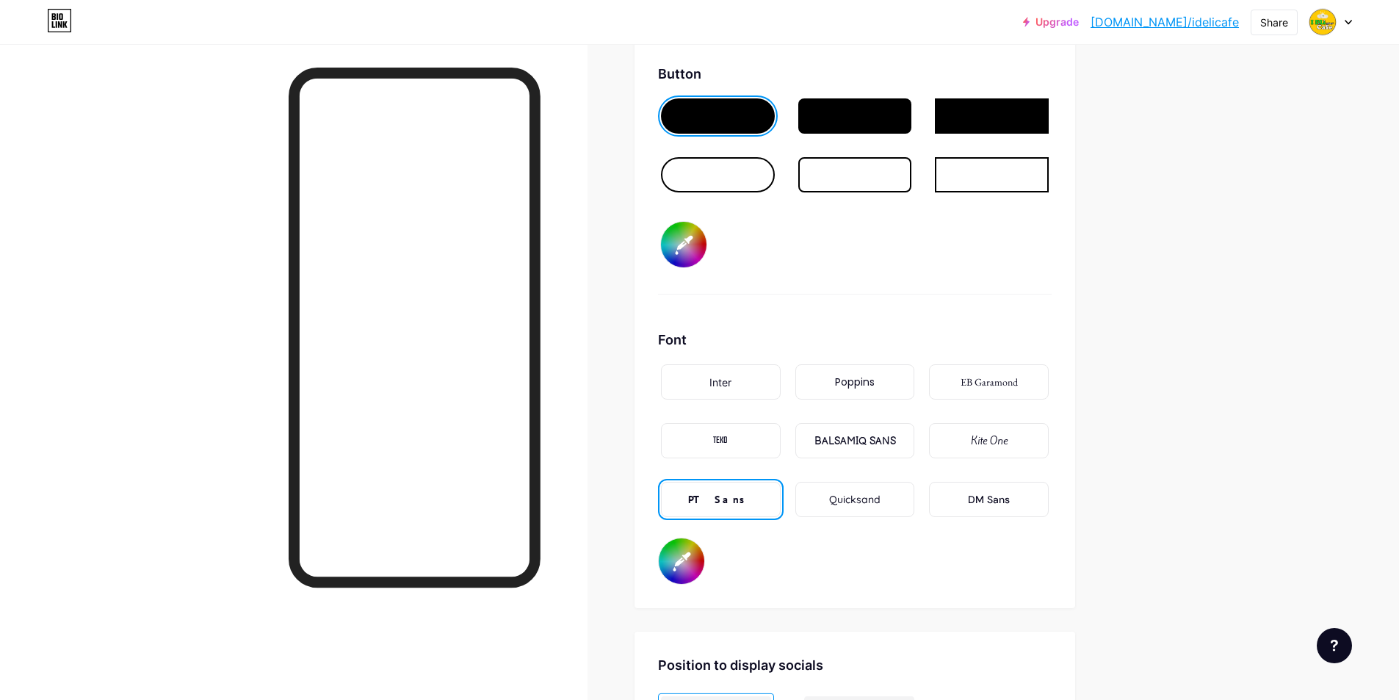
type input "#feca04"
type input "#a98e8e"
type input "#feca04"
type input "#b09696"
type input "#feca04"
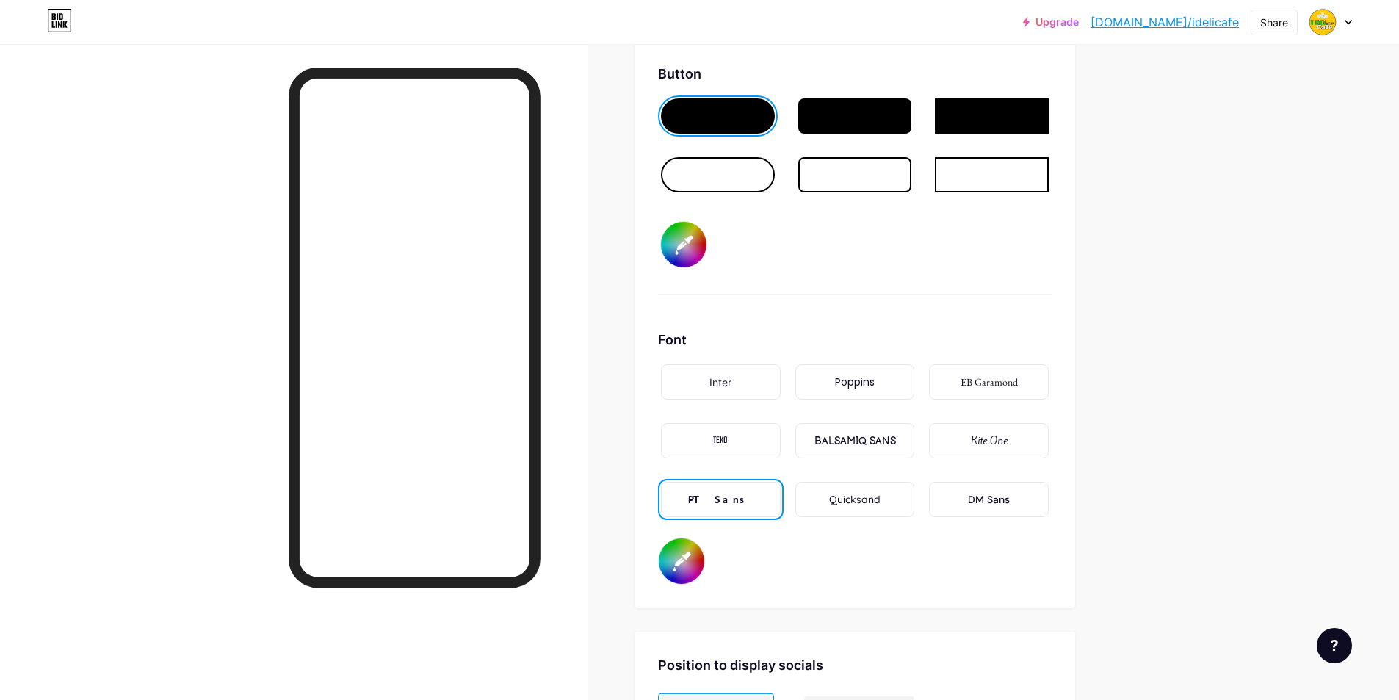
type input "#baa1a1"
type input "#feca04"
type input "#bea7a7"
type input "#feca04"
type input "#c2adad"
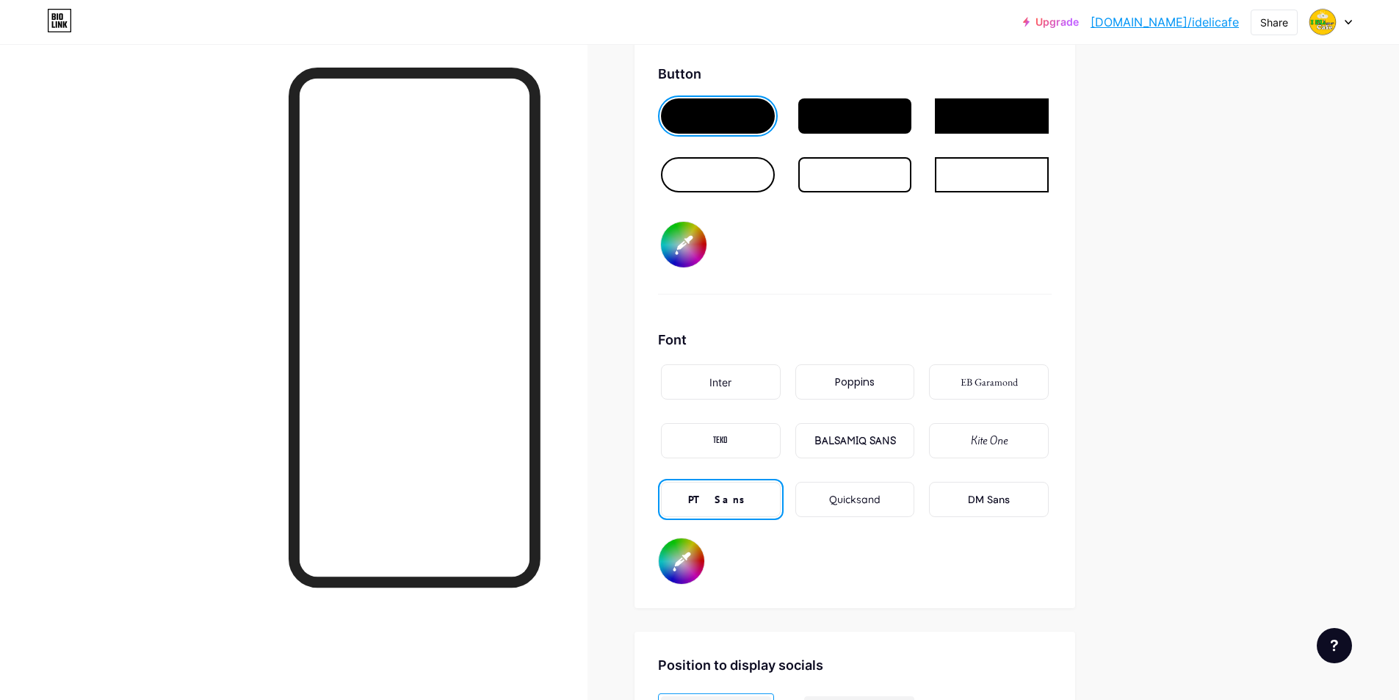
type input "#feca04"
type input "#c9b6b6"
type input "#feca04"
type input "#cebbbb"
type input "#feca04"
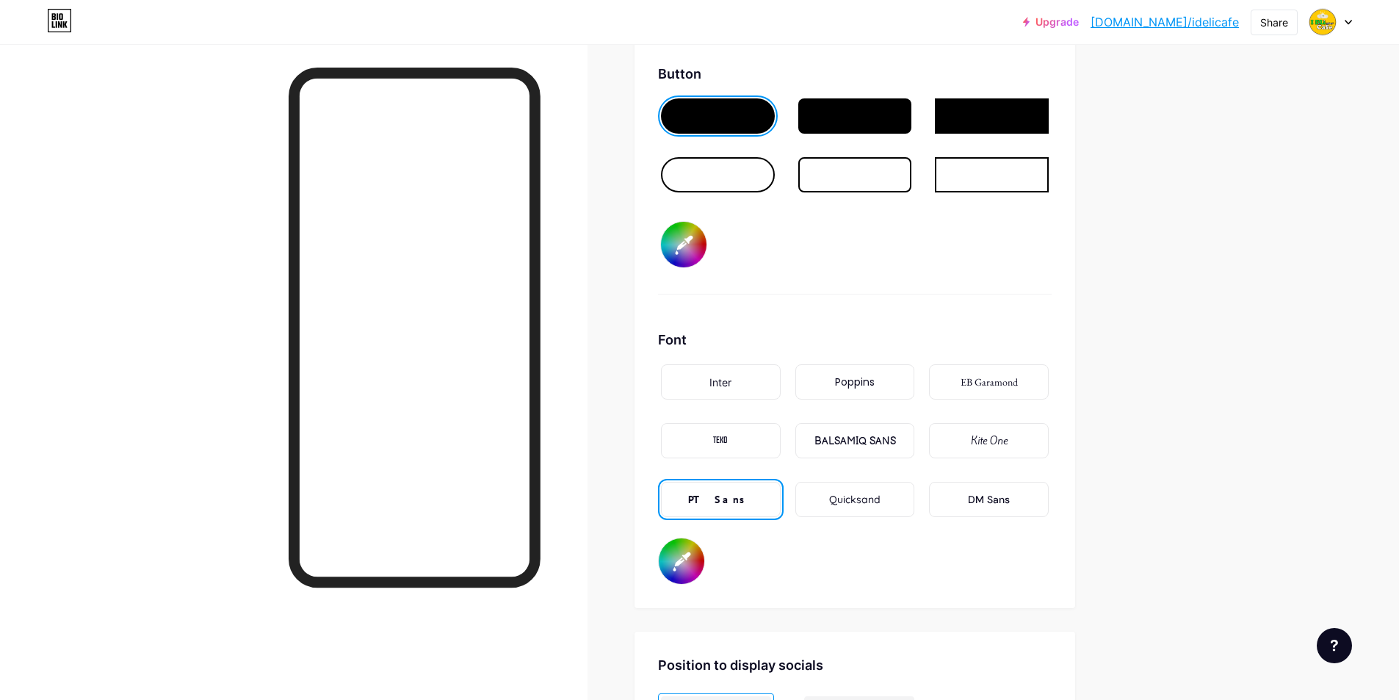
type input "#d5c8c8"
type input "#feca04"
type input "#dfd3d3"
type input "#feca04"
type input "#e4dddd"
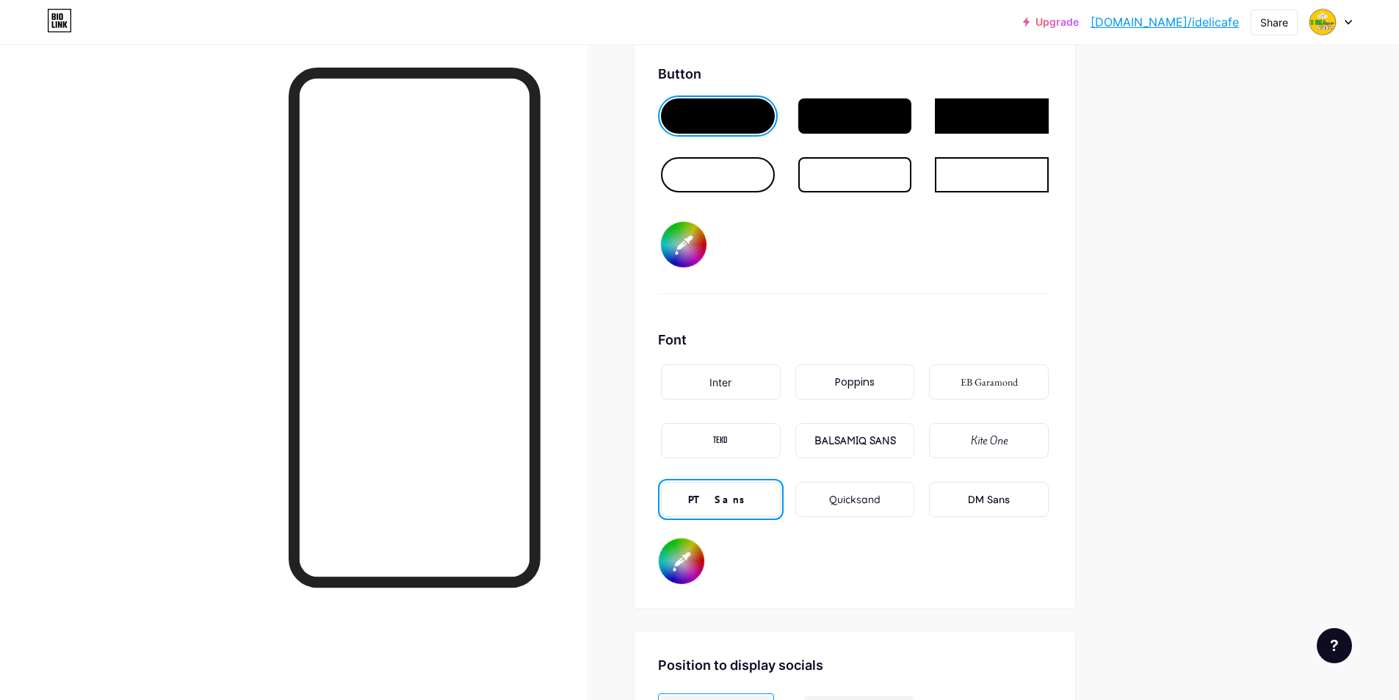
type input "#feca04"
type input "#ebe6e6"
type input "#feca04"
type input "#f2f2f2"
type input "#feca04"
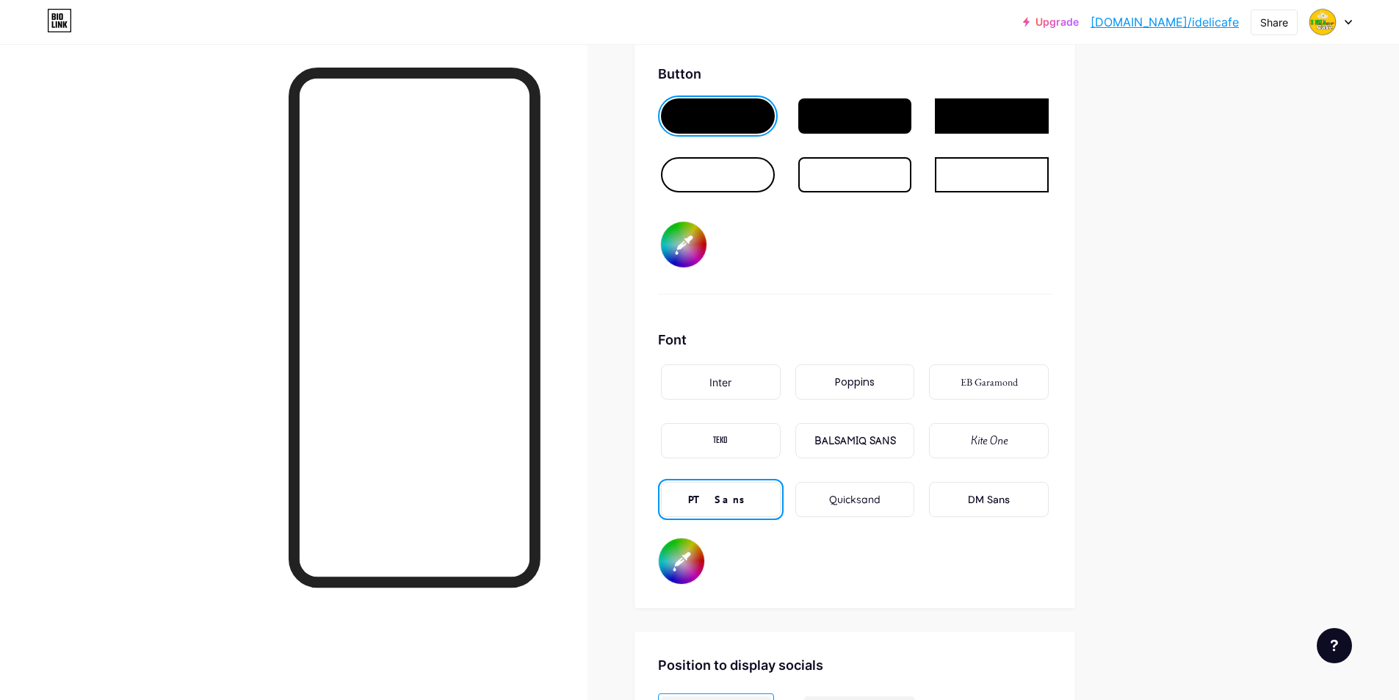
type input "#f7f7f7"
type input "#feca04"
type input "#ffffff"
type input "#feca04"
type input "#643f3f"
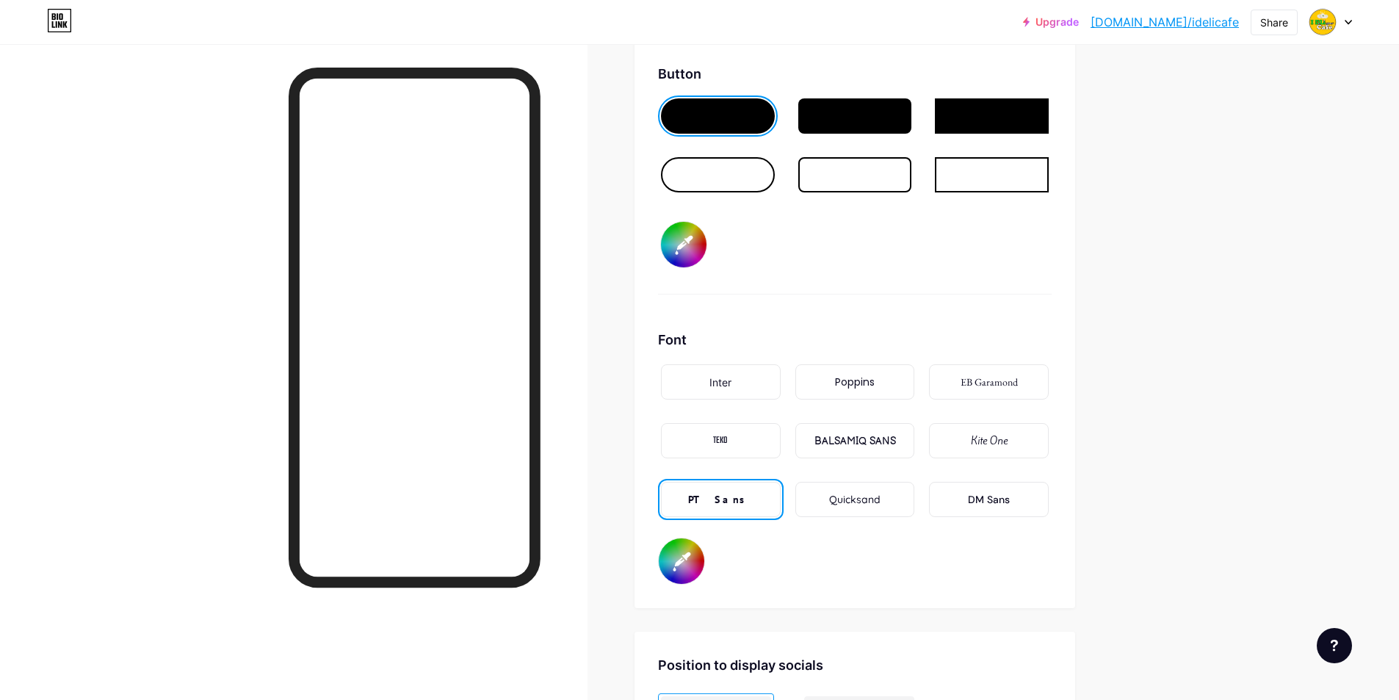
type input "#feca04"
type input "#644040"
type input "#feca04"
type input "#603e3e"
type input "#feca04"
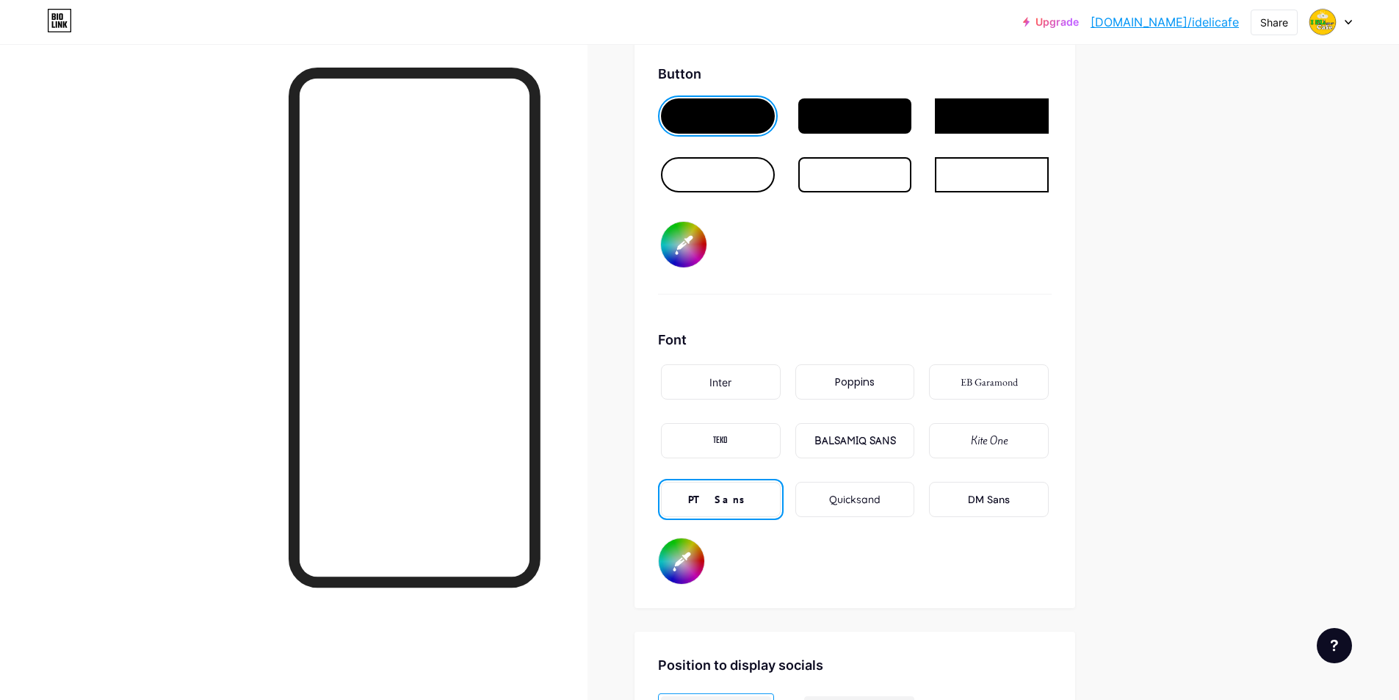
type input "#5c3d3d"
type input "#feca04"
type input "#553a3a"
type input "#feca04"
type input "#4f3636"
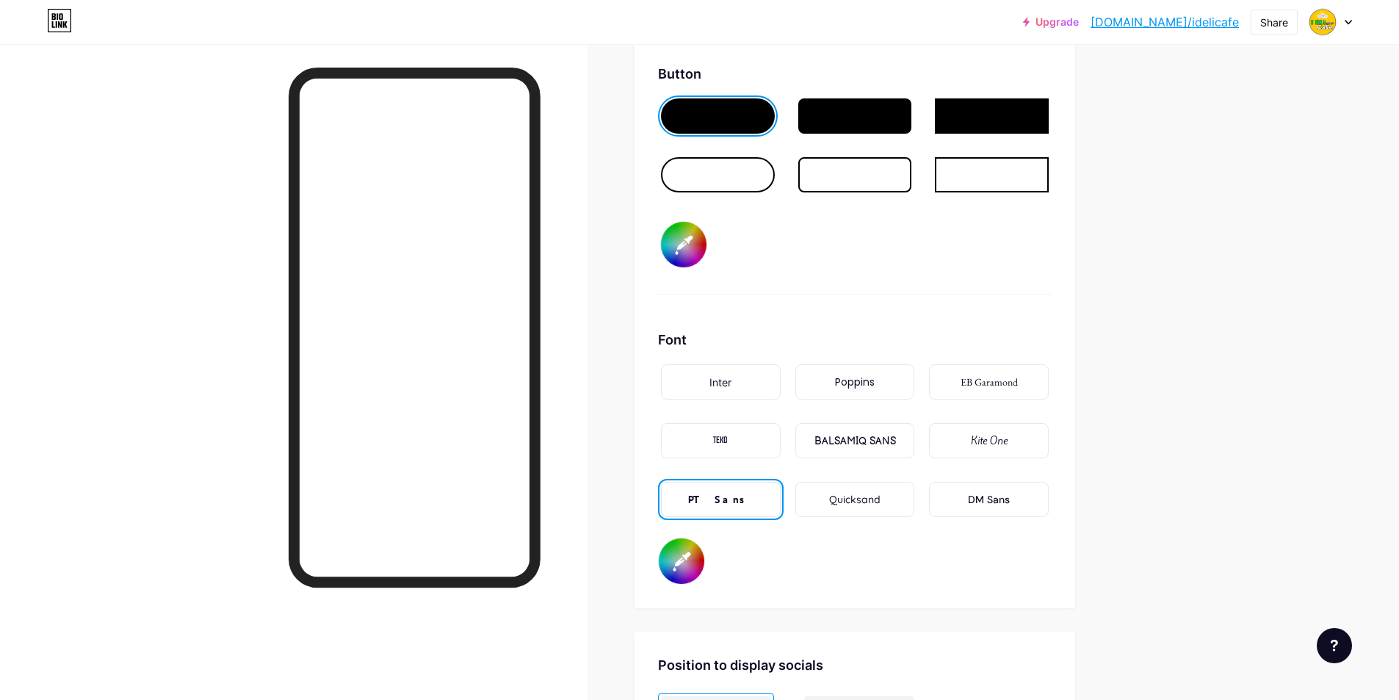
type input "#feca04"
type input "#4c3434"
type input "#feca04"
type input "#453030"
type input "#feca04"
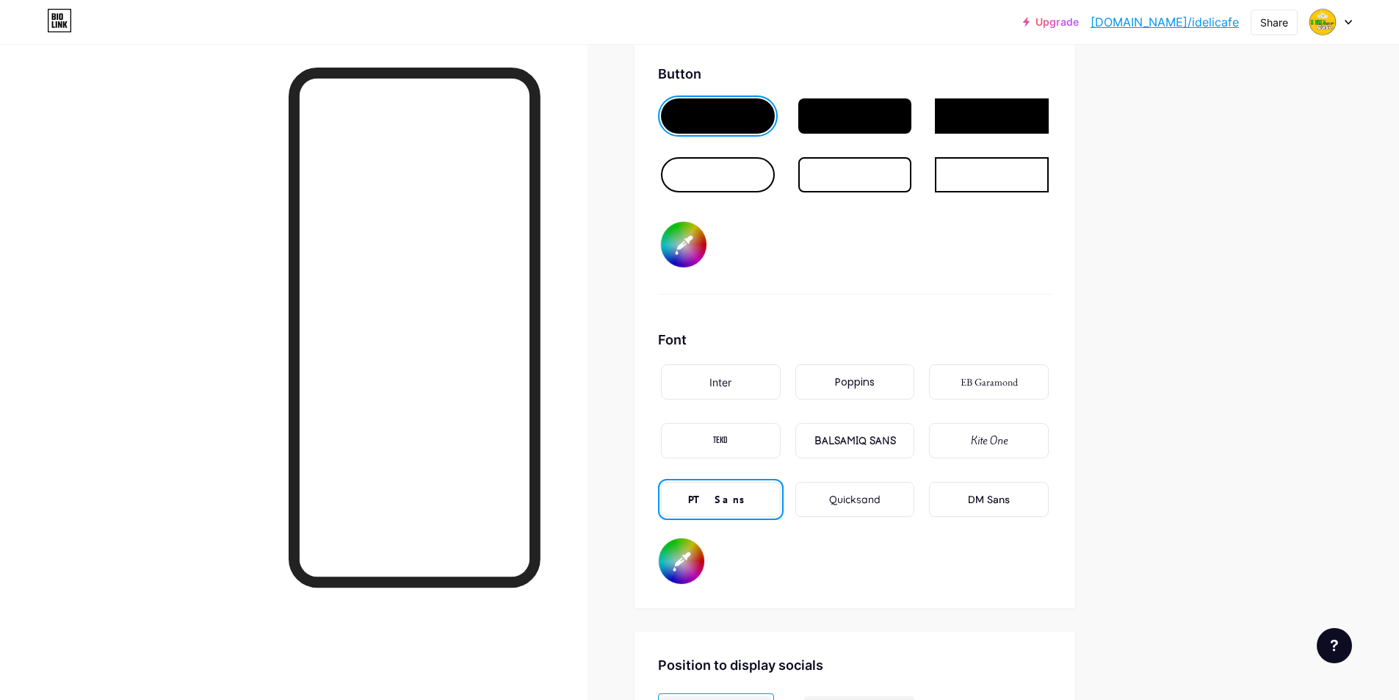
type input "#422f2f"
type input "#feca04"
type input "#3f2c2c"
type input "#feca04"
type input "#3b2b2b"
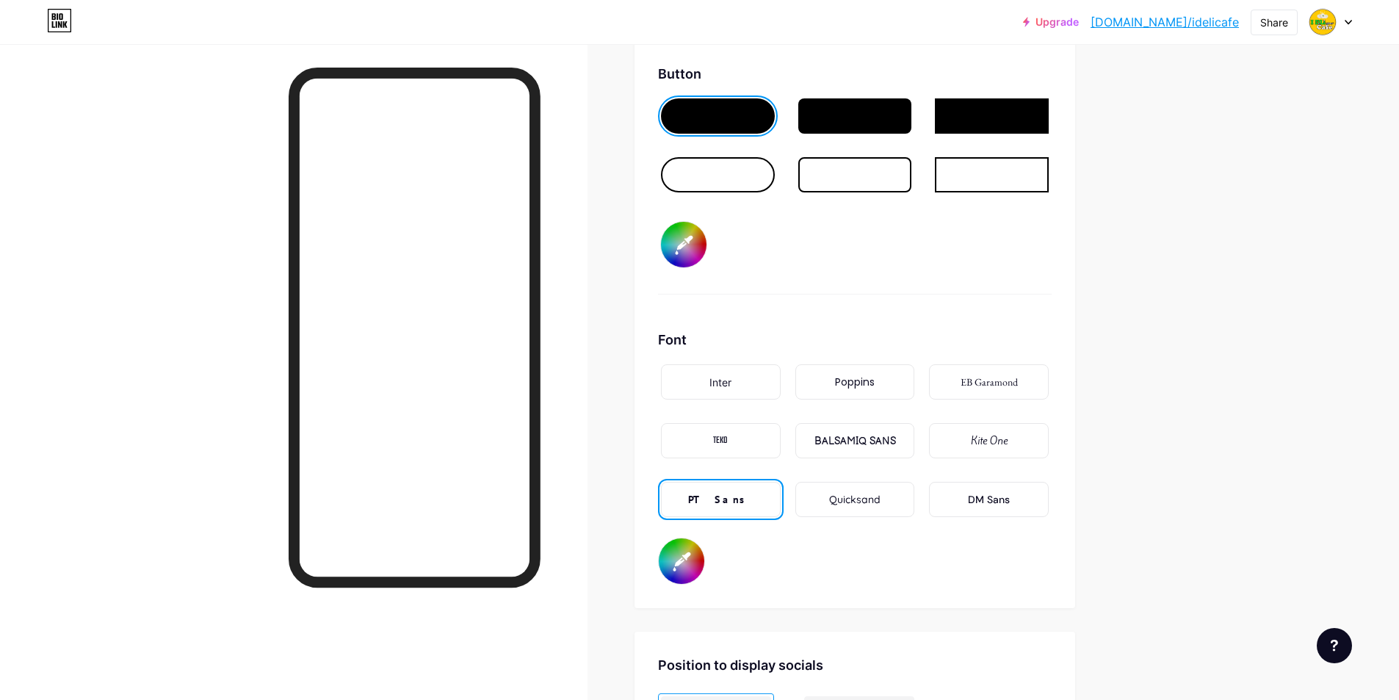
type input "#feca04"
type input "#342727"
type input "#feca04"
type input "#2e2323"
type input "#feca04"
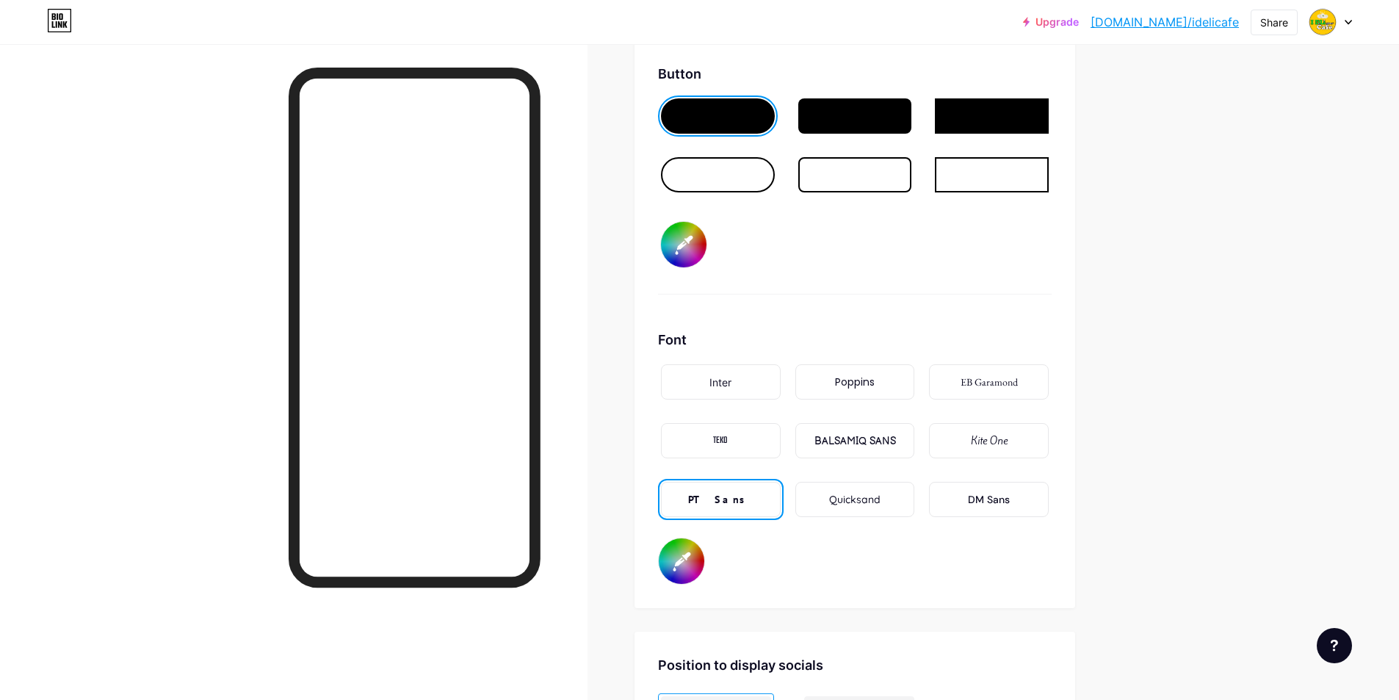
type input "#2b2222"
type input "#feca04"
type input "#251d1d"
type input "#feca04"
type input "#1f1a1a"
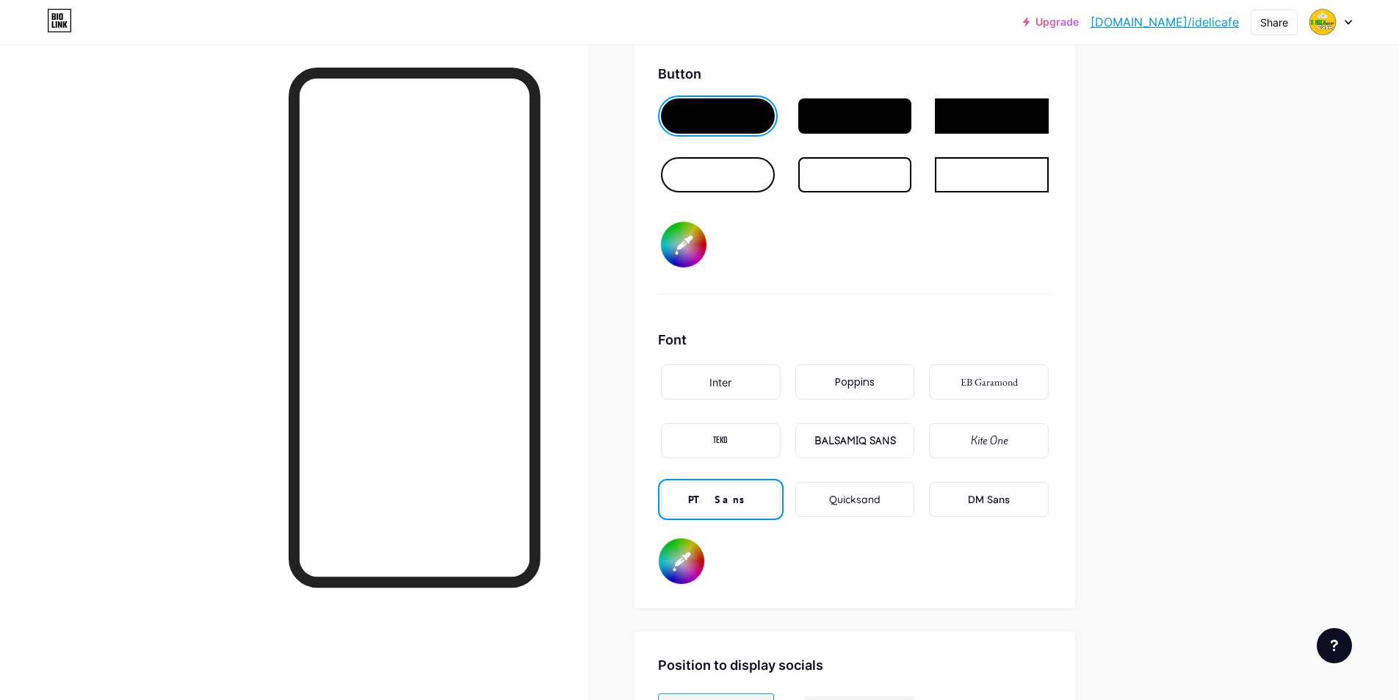
type input "#feca04"
type input "#191515"
type input "#feca04"
type input "#161313"
type input "#feca04"
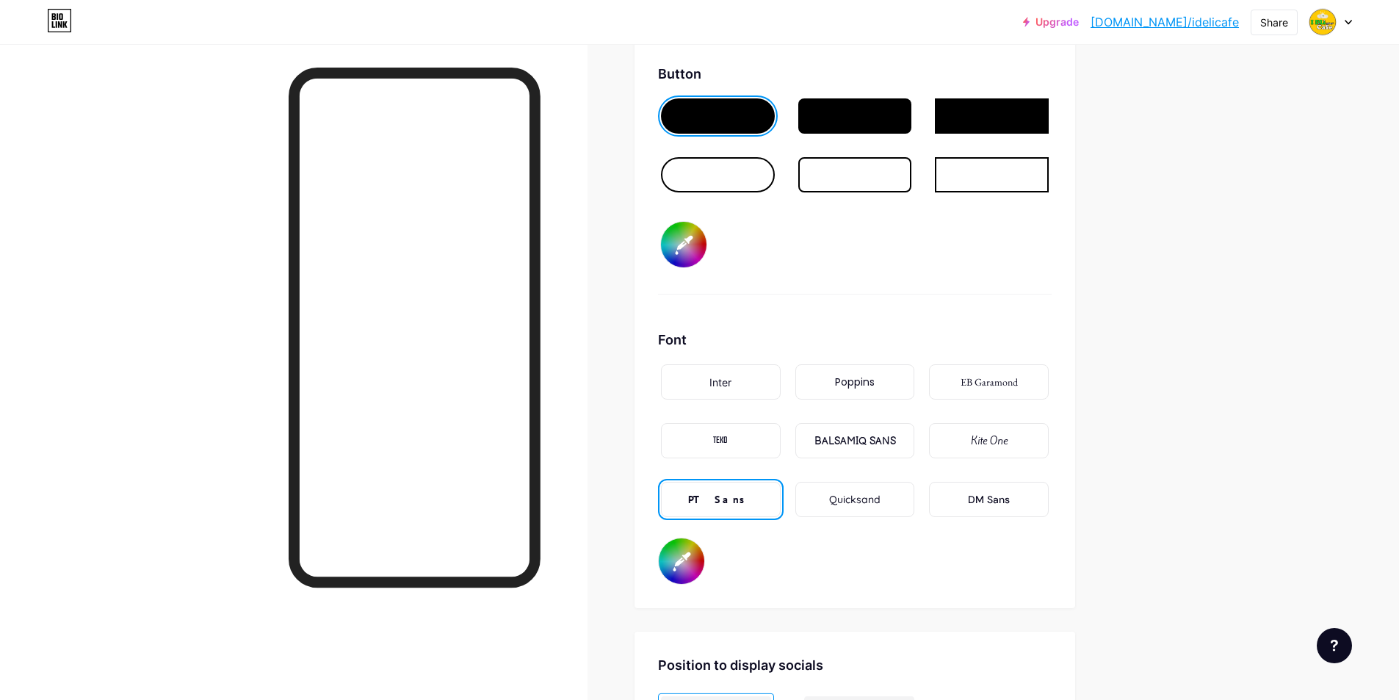
type input "#0d0c0c"
type input "#feca04"
type input "#060505"
type input "#feca04"
type input "#000000"
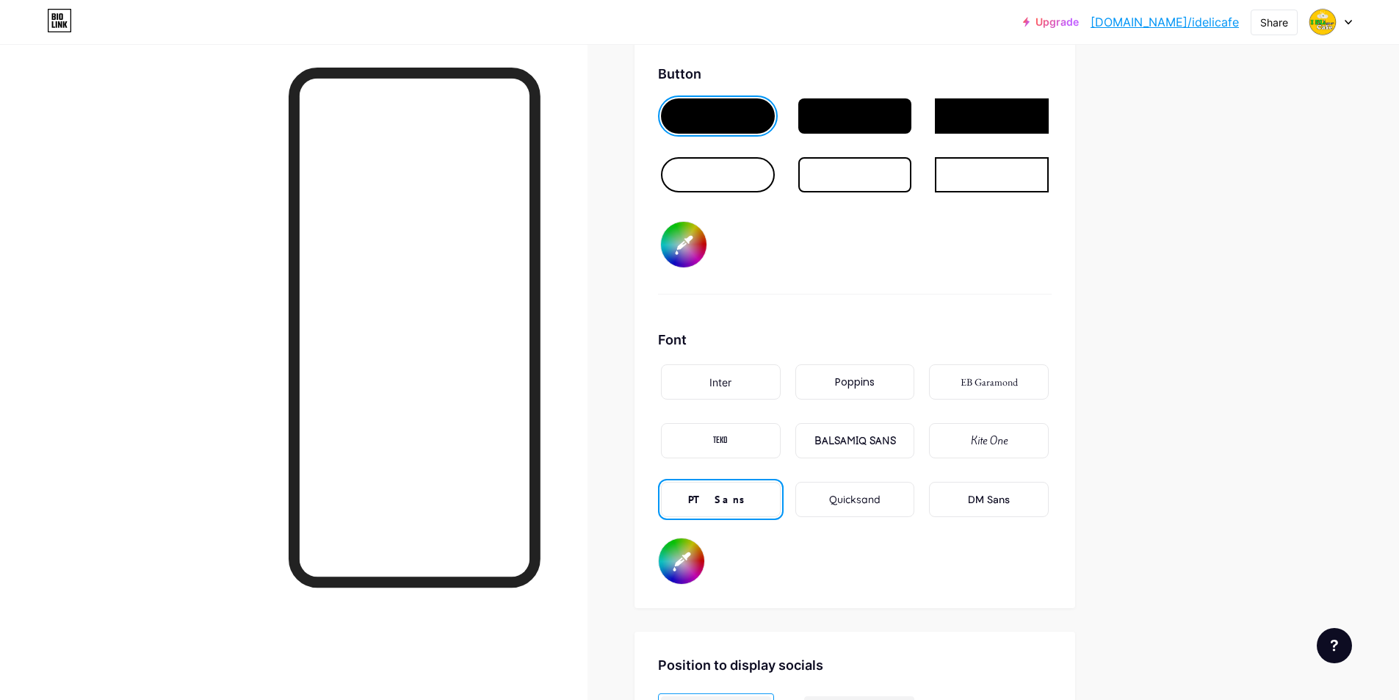
click at [587, 414] on div at bounding box center [293, 394] width 587 height 700
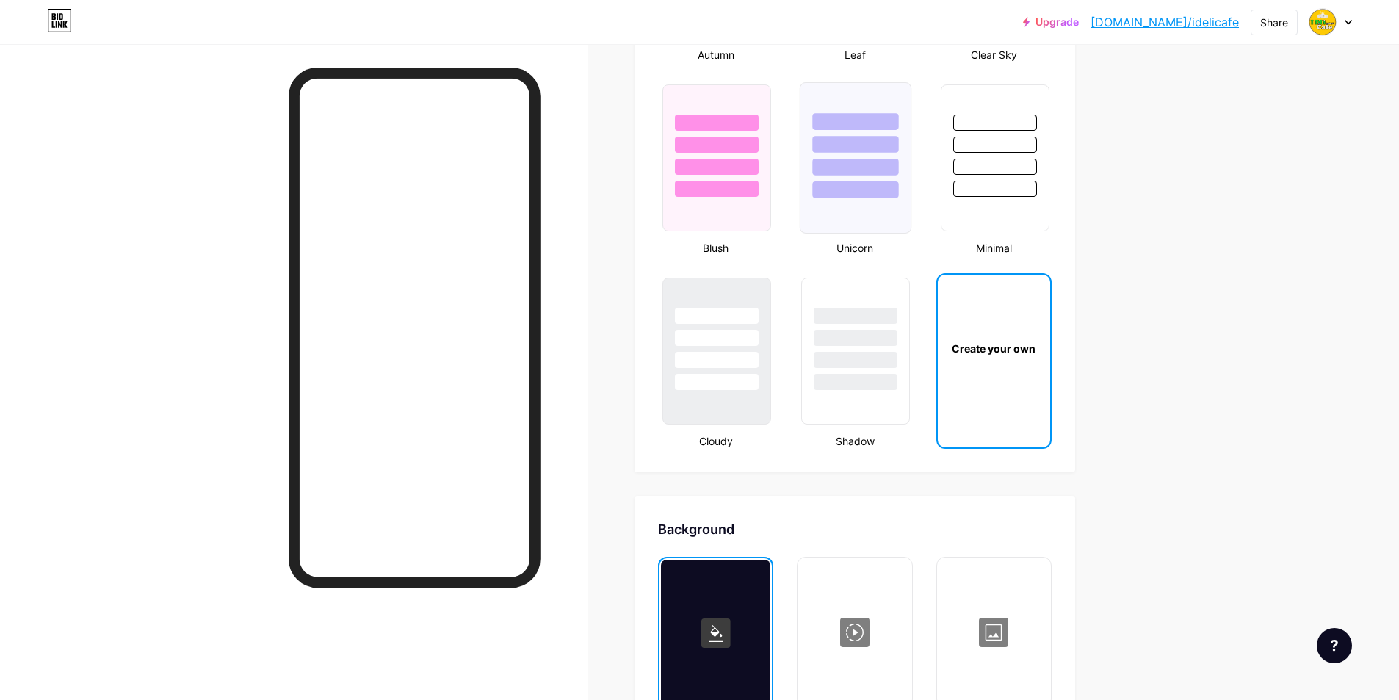
scroll to position [1836, 0]
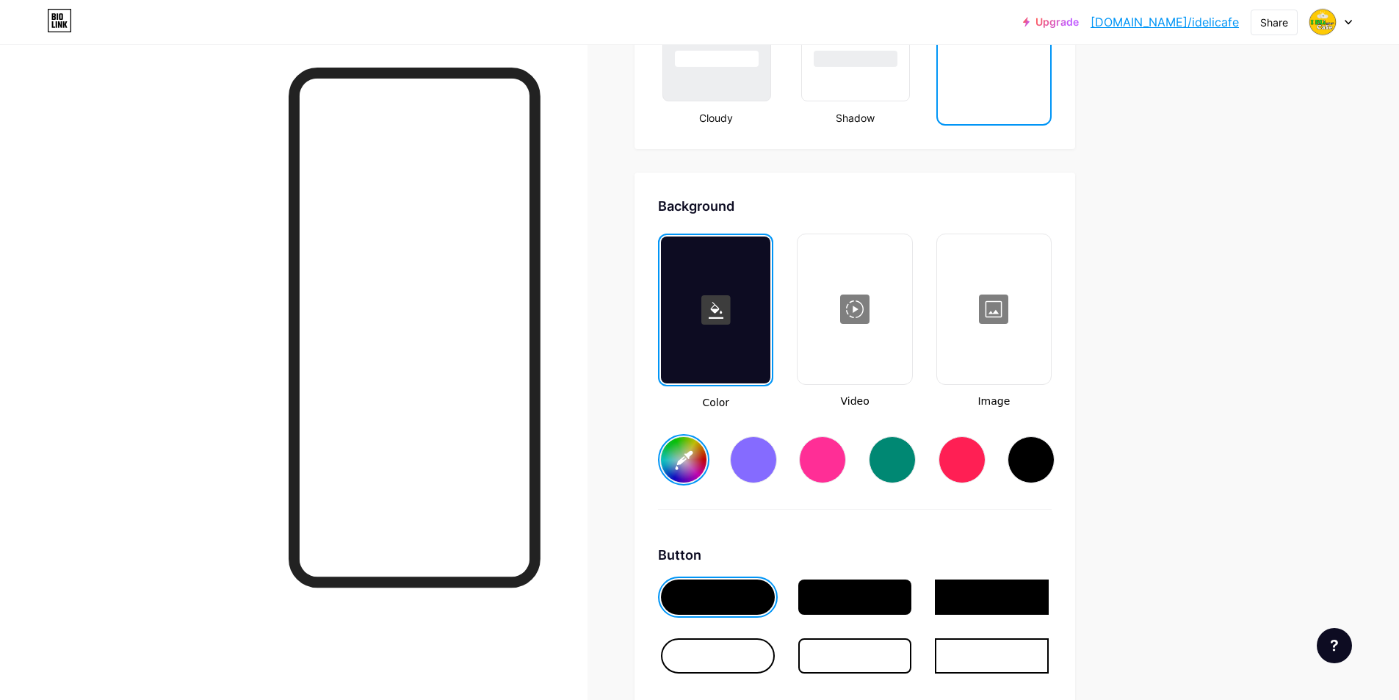
click at [678, 468] on input "#feca04" at bounding box center [684, 460] width 46 height 46
click at [967, 517] on div "Background Color Video Image #15d030 Button #15d030 Font Inter Poppins EB Garam…" at bounding box center [855, 630] width 394 height 869
click at [757, 598] on div at bounding box center [718, 596] width 114 height 35
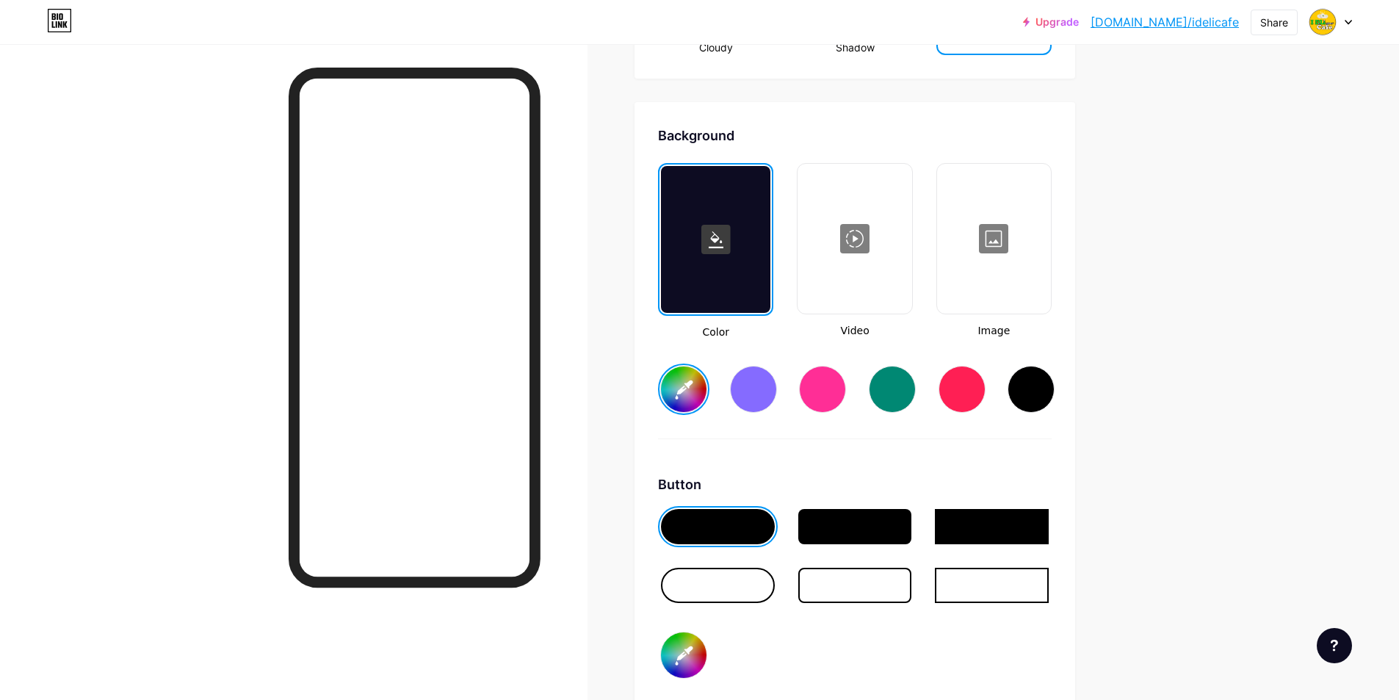
scroll to position [2129, 0]
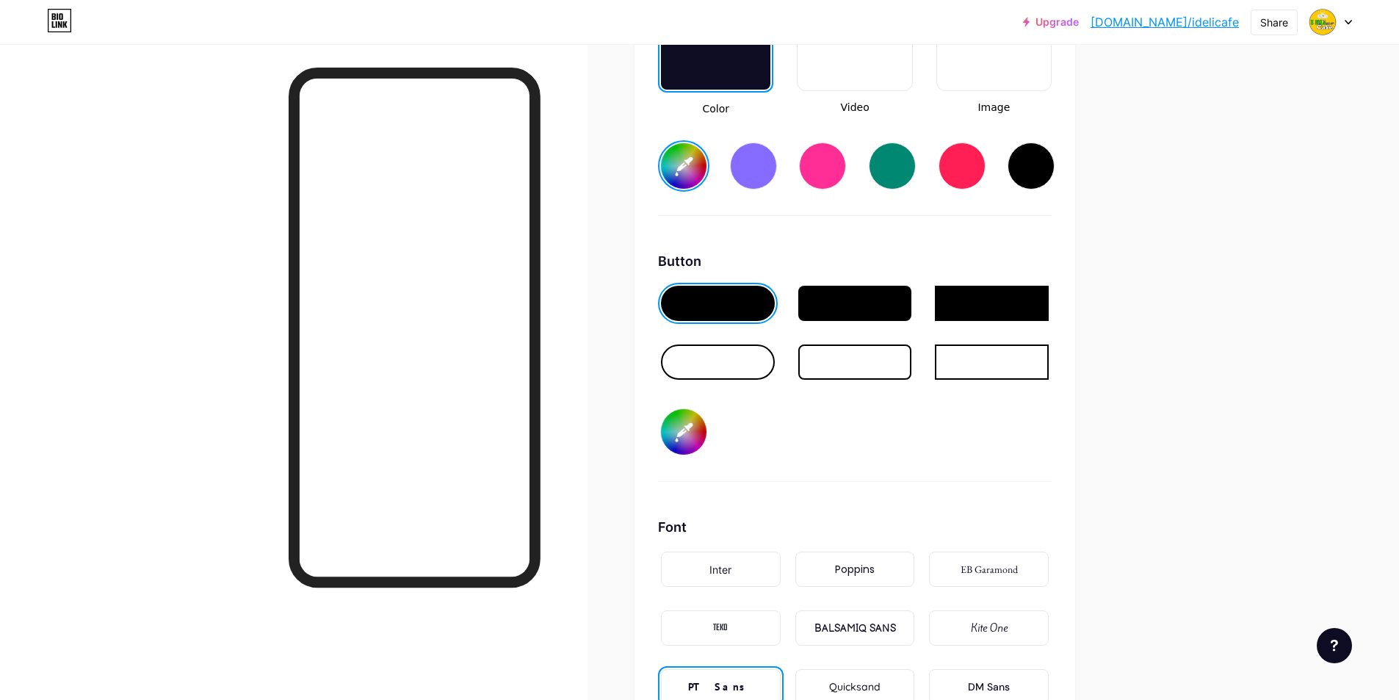
click at [685, 435] on input "#15d030" at bounding box center [684, 432] width 46 height 46
type input "#15d030"
type input "#ffca05"
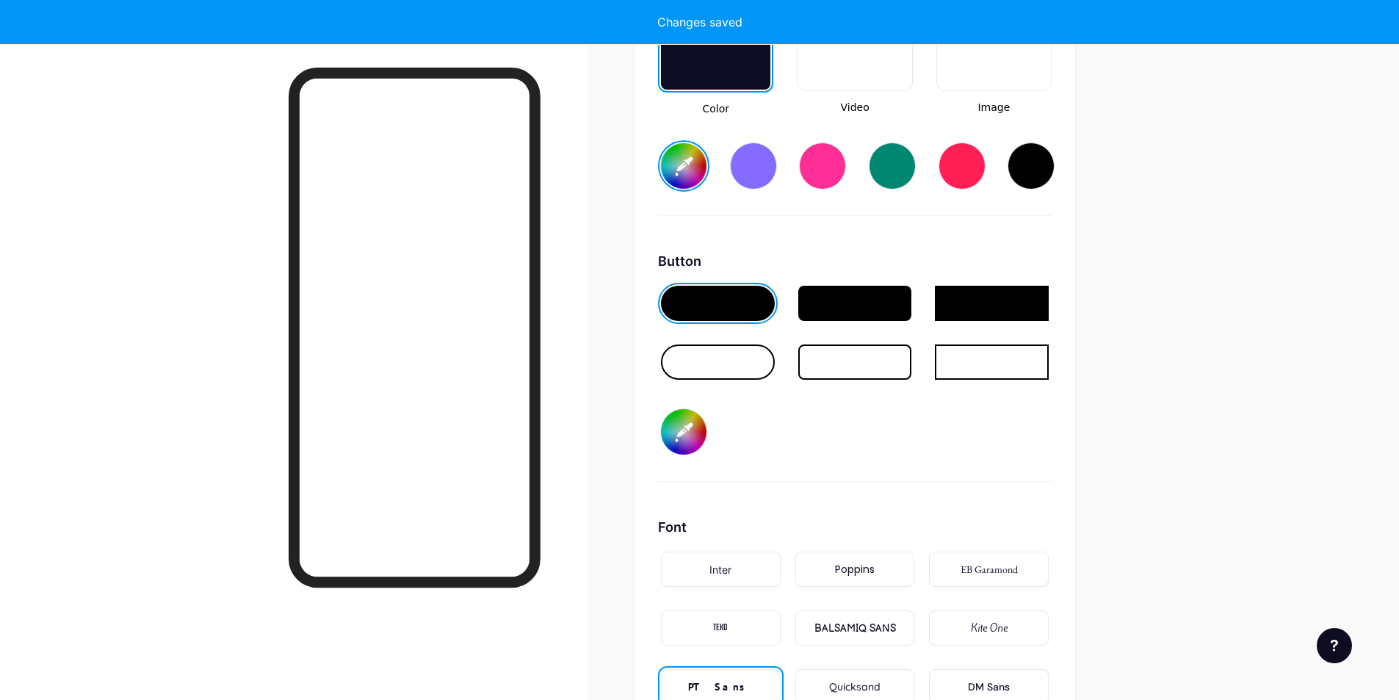
type input "#15d030"
type input "#ffca05"
click at [580, 281] on div at bounding box center [293, 394] width 587 height 700
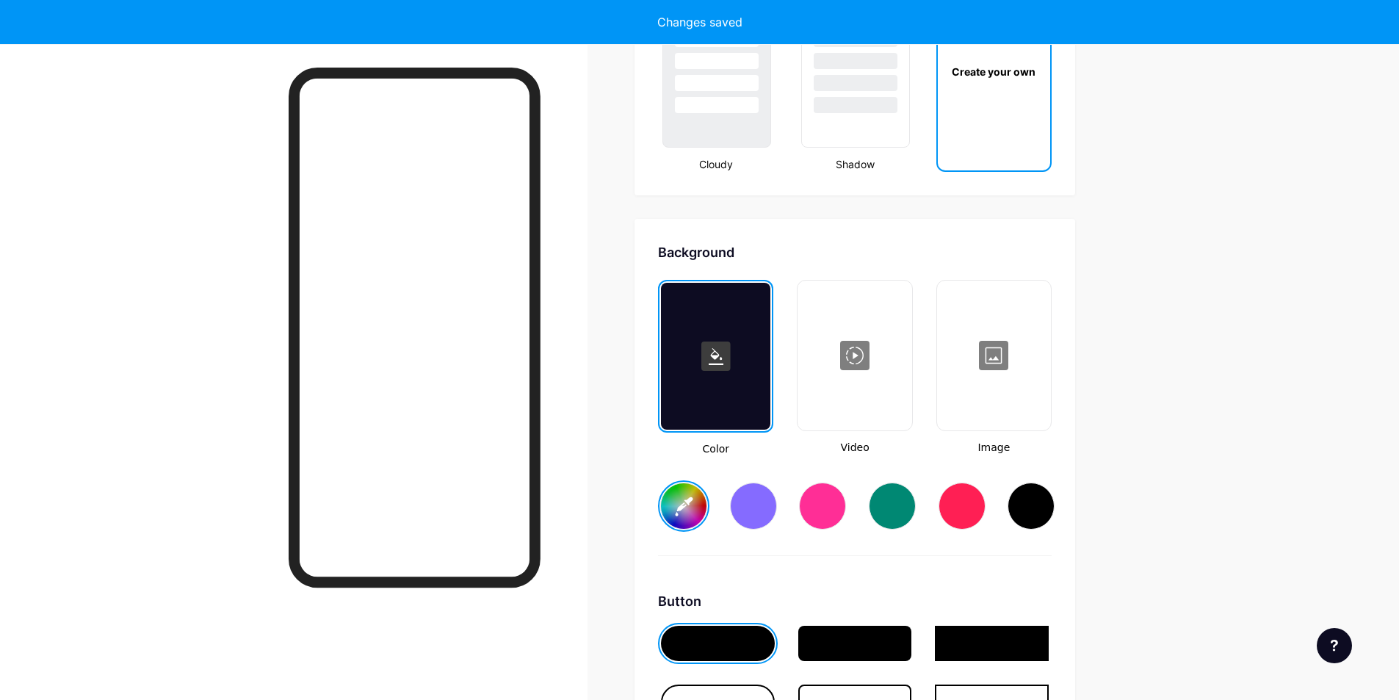
type input "#15d030"
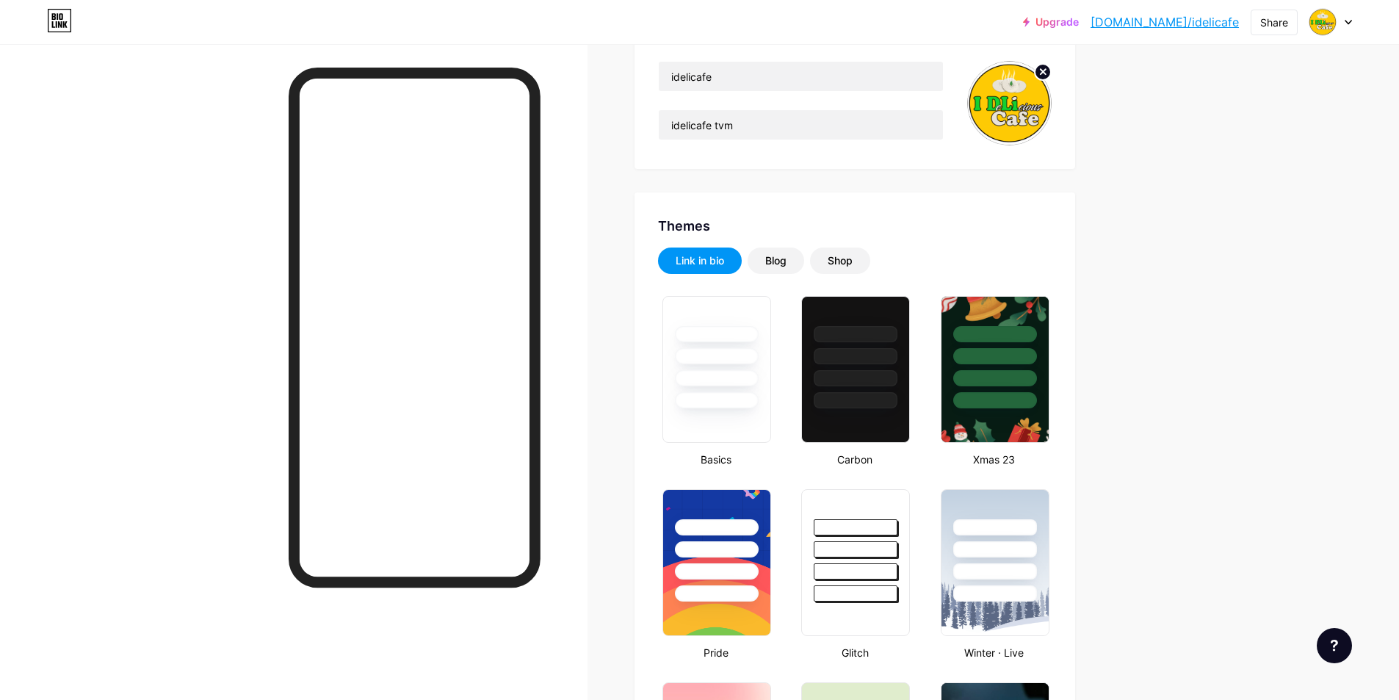
scroll to position [0, 0]
